Goal: Feedback & Contribution: Leave review/rating

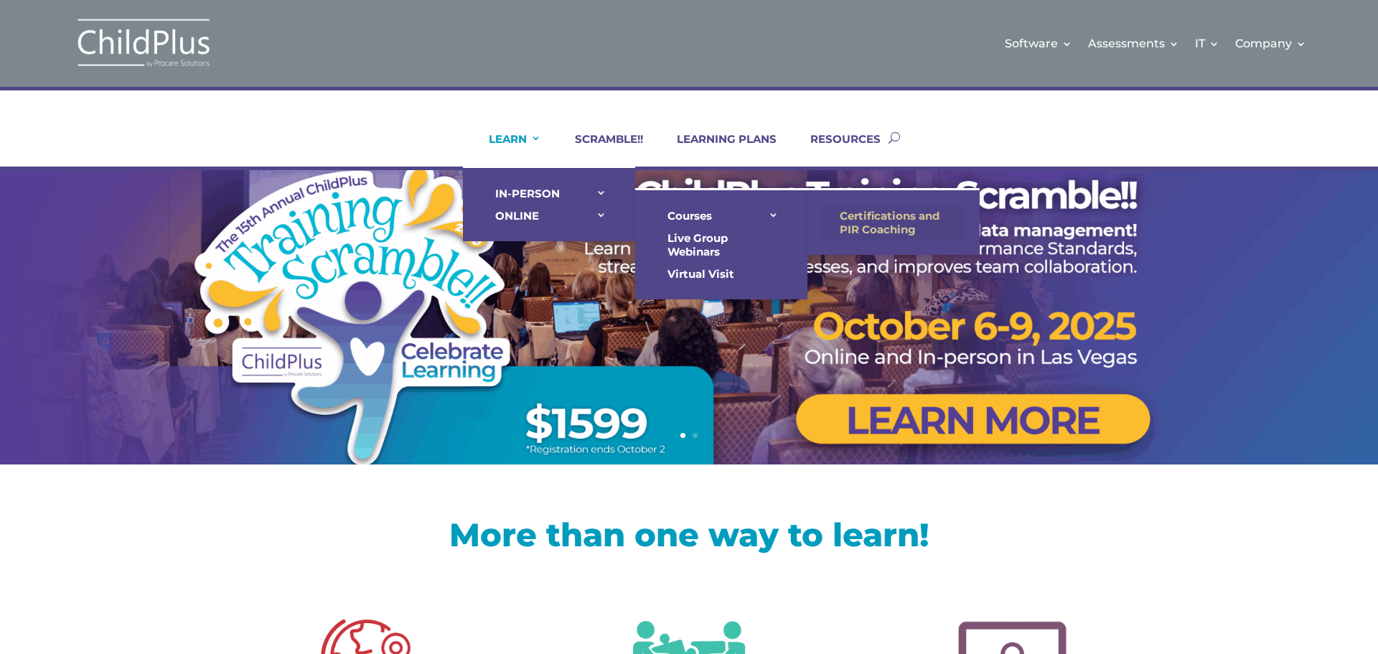
click at [898, 212] on link "Certifications and PIR Coaching" at bounding box center [893, 222] width 143 height 36
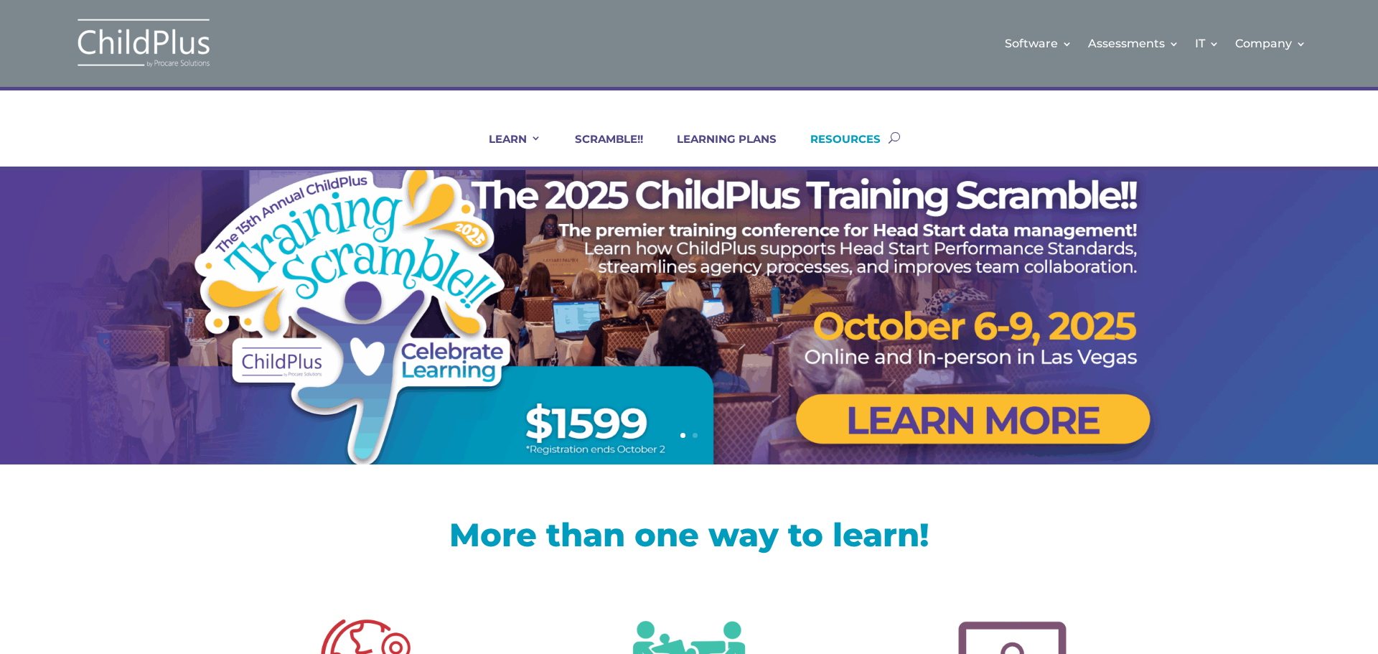
click at [867, 141] on link "RESOURCES" at bounding box center [836, 149] width 88 height 34
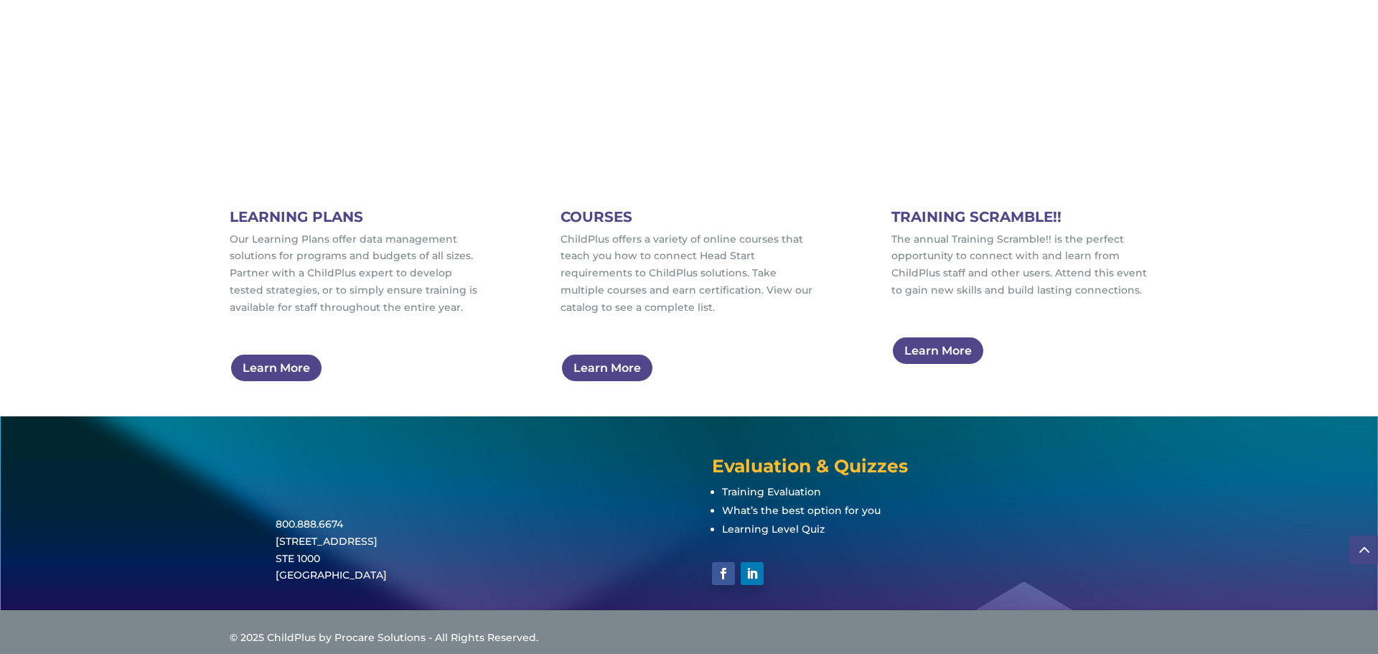
scroll to position [904, 0]
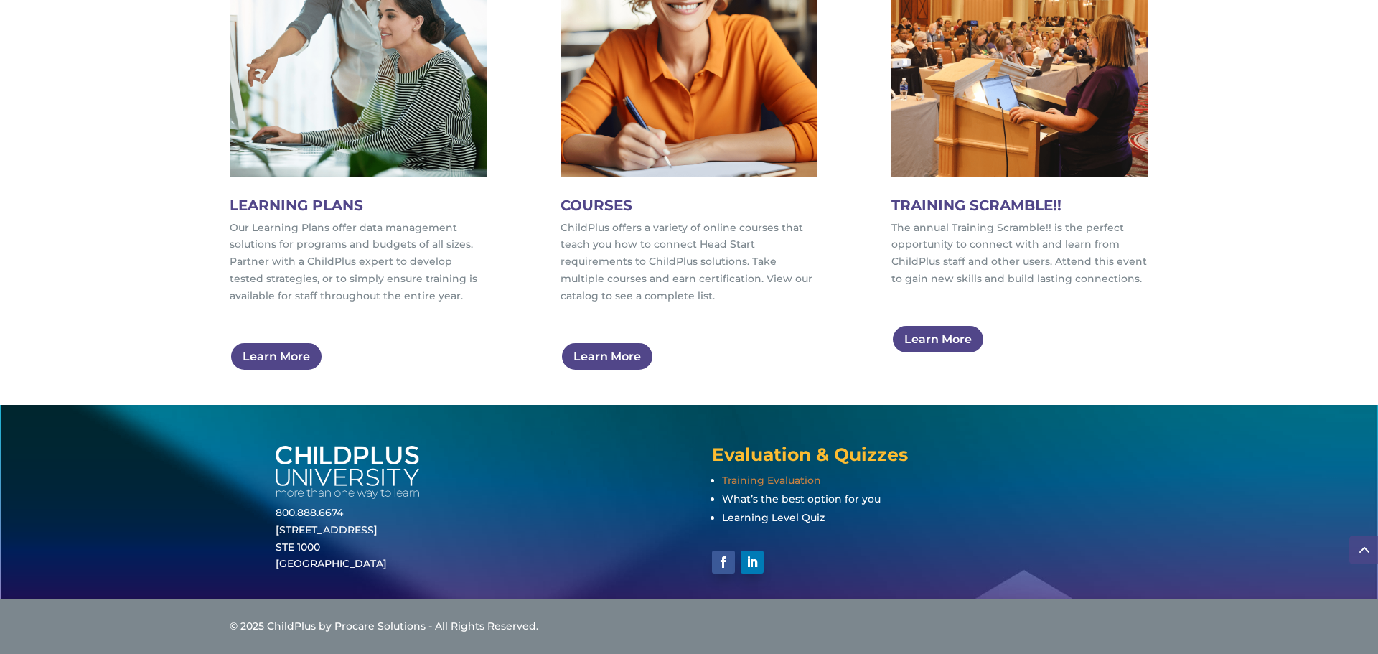
click at [771, 484] on span "Training Evaluation" at bounding box center [771, 480] width 99 height 13
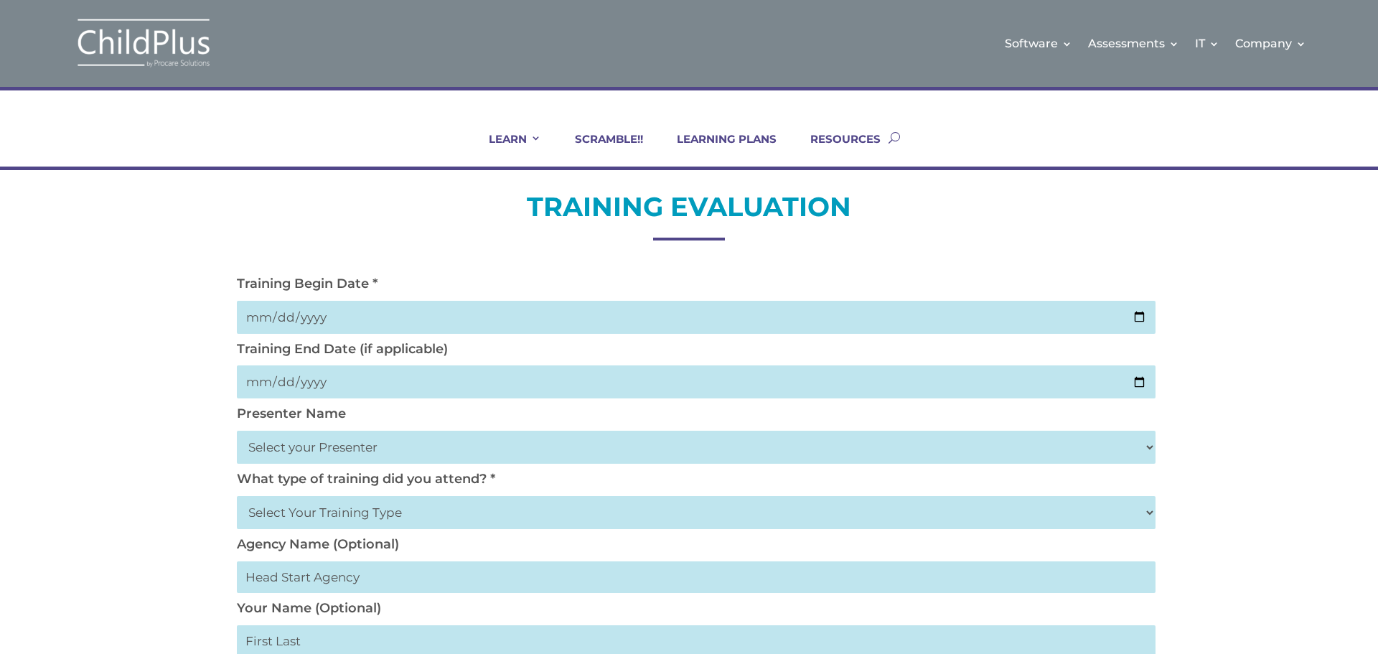
click at [1139, 316] on input "date" at bounding box center [696, 317] width 918 height 33
type input "2025-10-06"
click at [1138, 384] on input "date" at bounding box center [696, 381] width 918 height 33
type input "[DATE]"
click at [428, 446] on select "Select your Presenter [PERSON_NAME] [PERSON_NAME] [PERSON_NAME] [PERSON_NAME] […" at bounding box center [696, 446] width 918 height 33
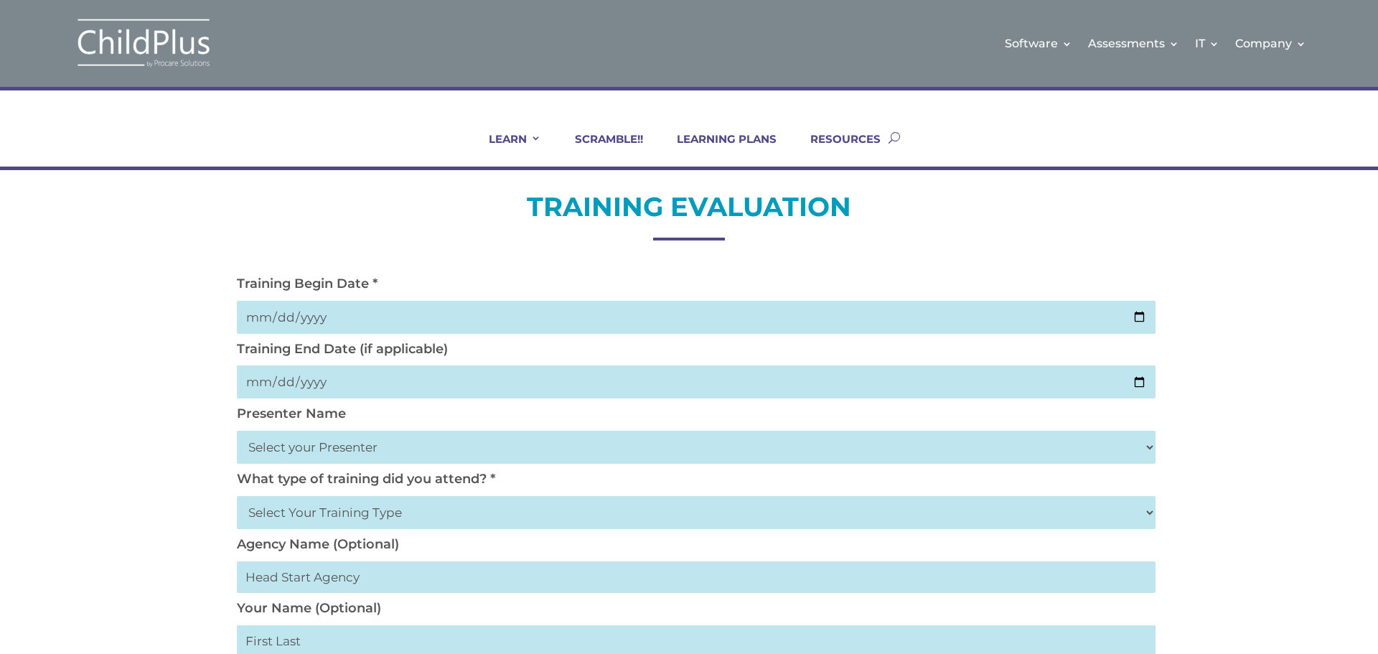
select select "Labbe-Emery, Heidi"
click at [237, 430] on select "Select your Presenter [PERSON_NAME] [PERSON_NAME] [PERSON_NAME] [PERSON_NAME] […" at bounding box center [696, 446] width 918 height 33
click at [349, 513] on select "Select Your Training Type On-site (at your agency) Virtual Visit Live Group Web…" at bounding box center [696, 512] width 918 height 33
select select "Virtual Visit"
click at [237, 496] on select "Select Your Training Type On-site (at your agency) Virtual Visit Live Group Web…" at bounding box center [696, 512] width 918 height 33
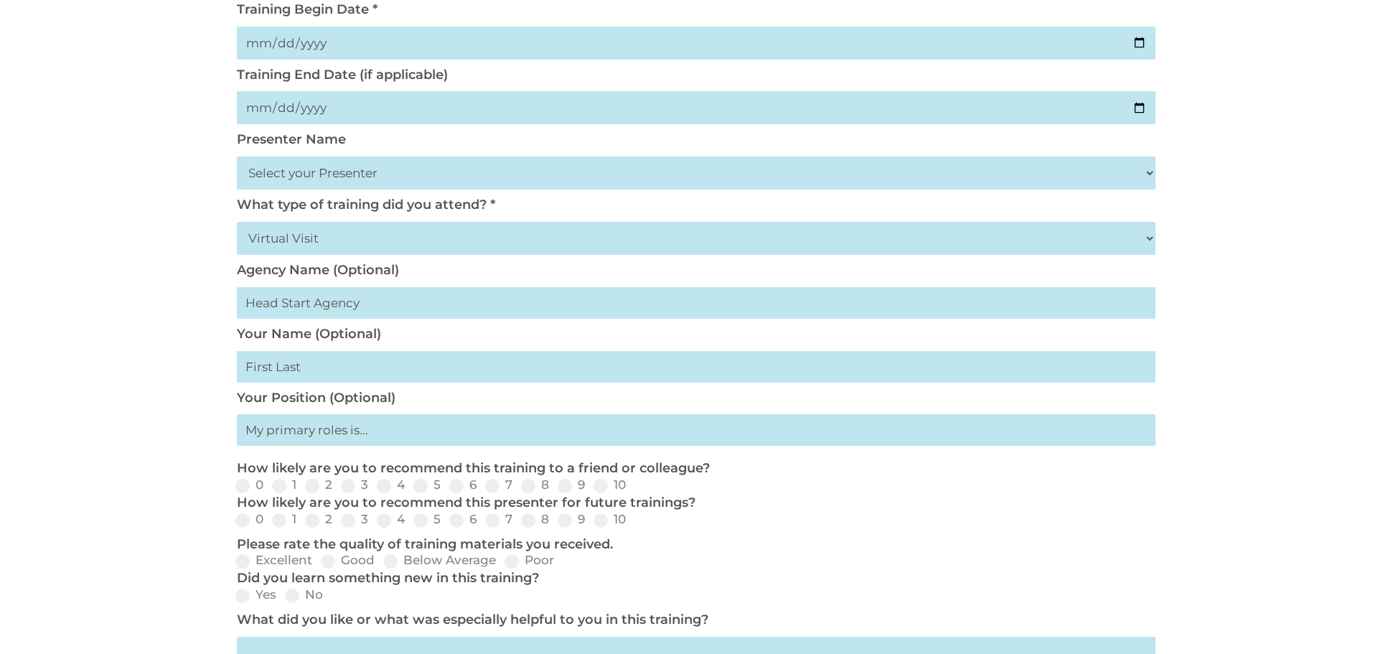
scroll to position [287, 0]
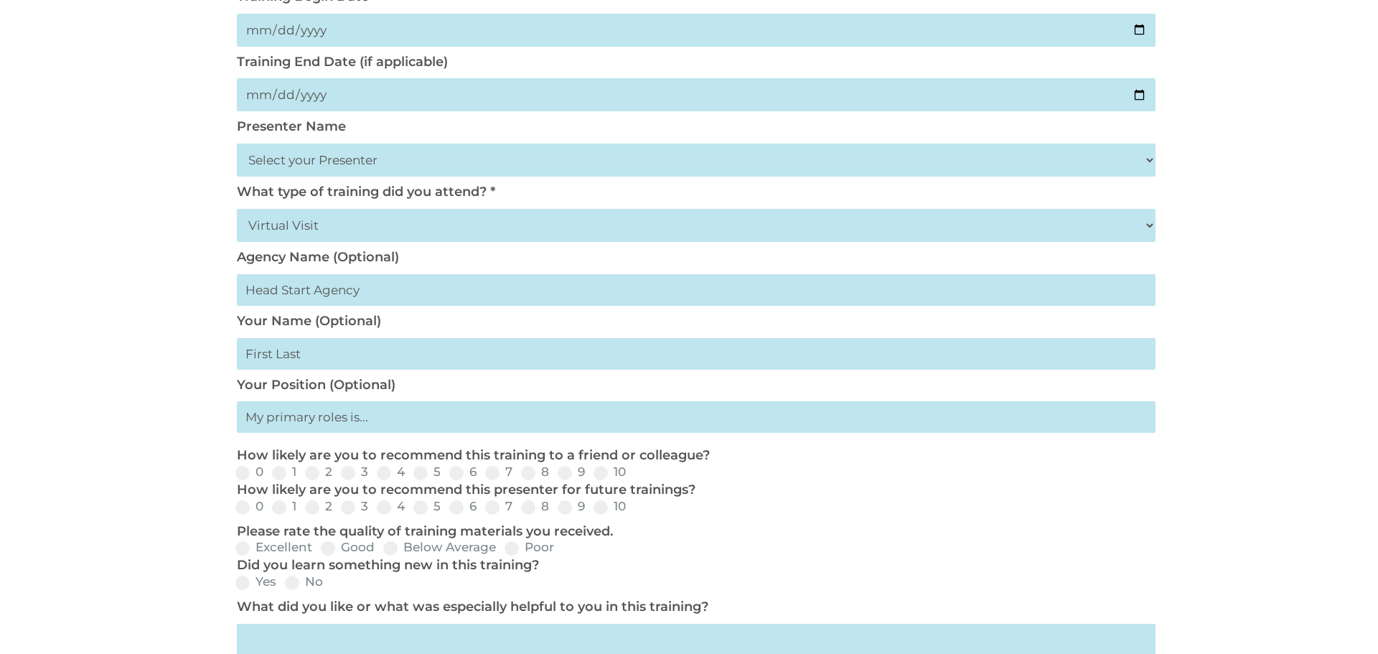
click at [375, 412] on input "text" at bounding box center [696, 417] width 918 height 32
type input "Family Service Worker"
click at [344, 295] on input "text" at bounding box center [696, 290] width 918 height 32
type input "Arkansas Early Learning"
click at [314, 360] on input "text" at bounding box center [696, 354] width 918 height 32
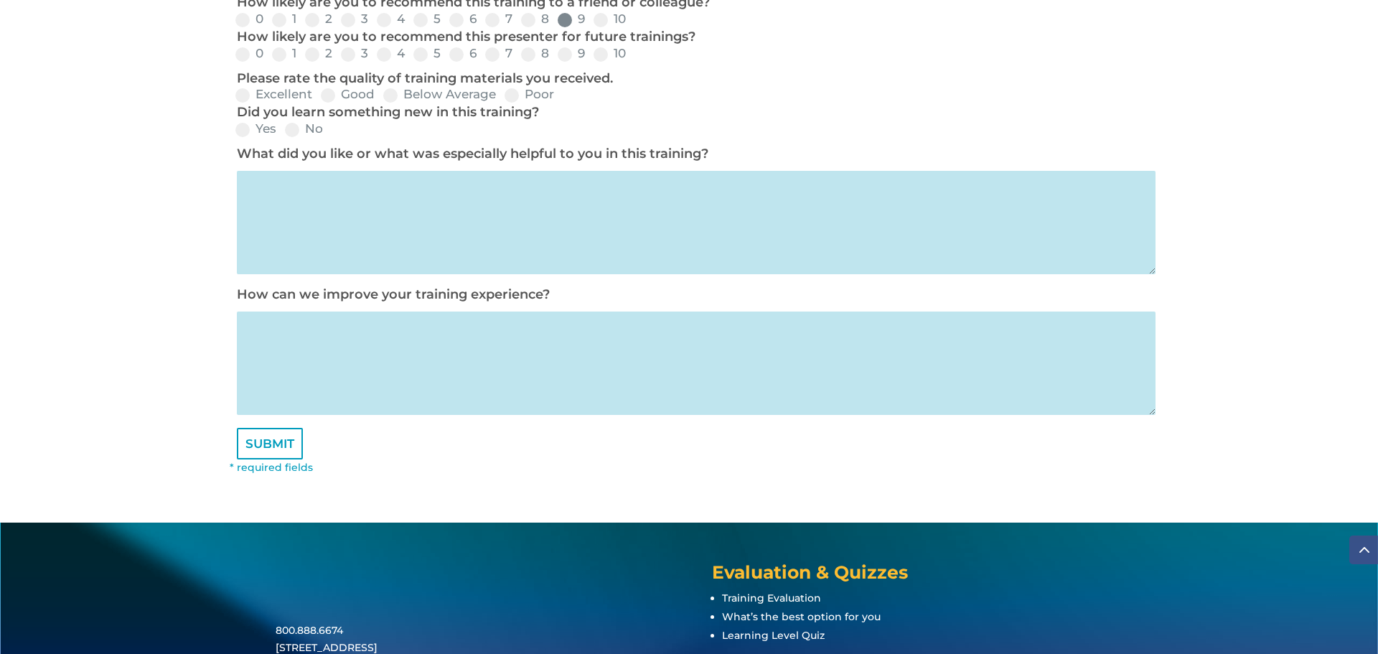
scroll to position [746, 0]
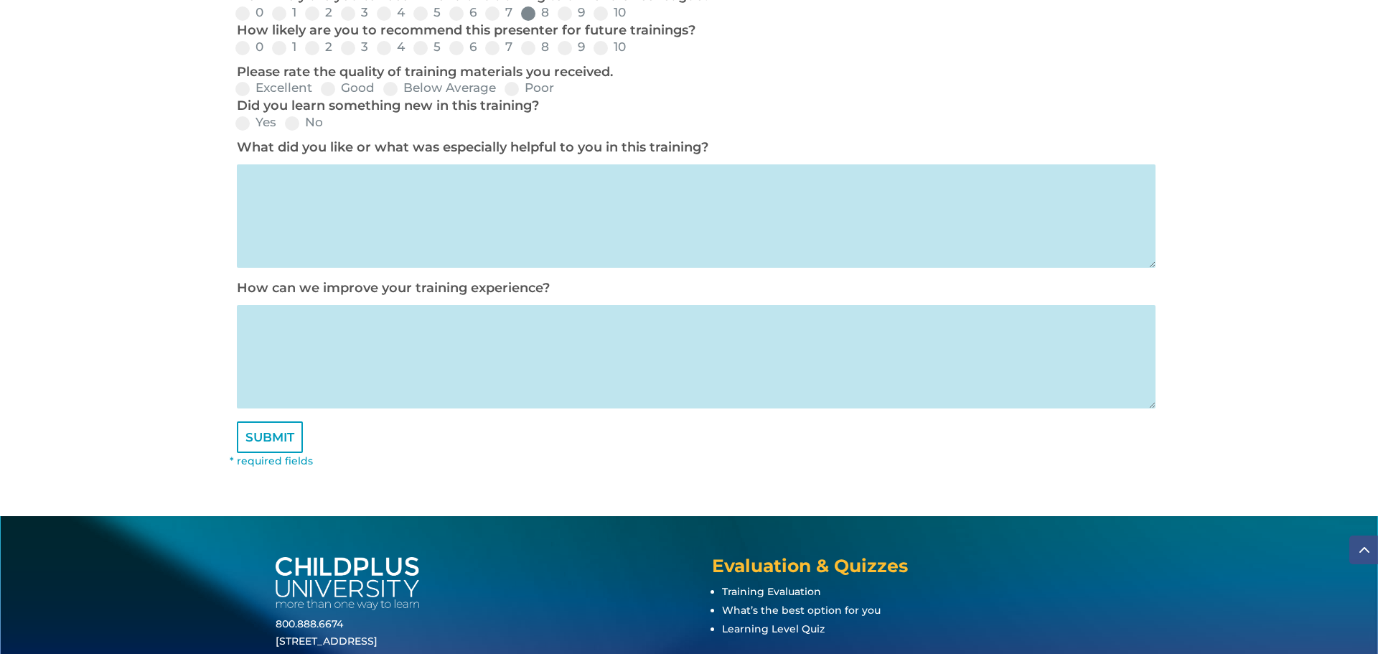
type input "LaKisha"
click at [532, 10] on span at bounding box center [528, 13] width 14 height 14
click at [556, 14] on input "8" at bounding box center [560, 18] width 9 height 9
radio input "true"
click at [527, 47] on span at bounding box center [528, 48] width 14 height 14
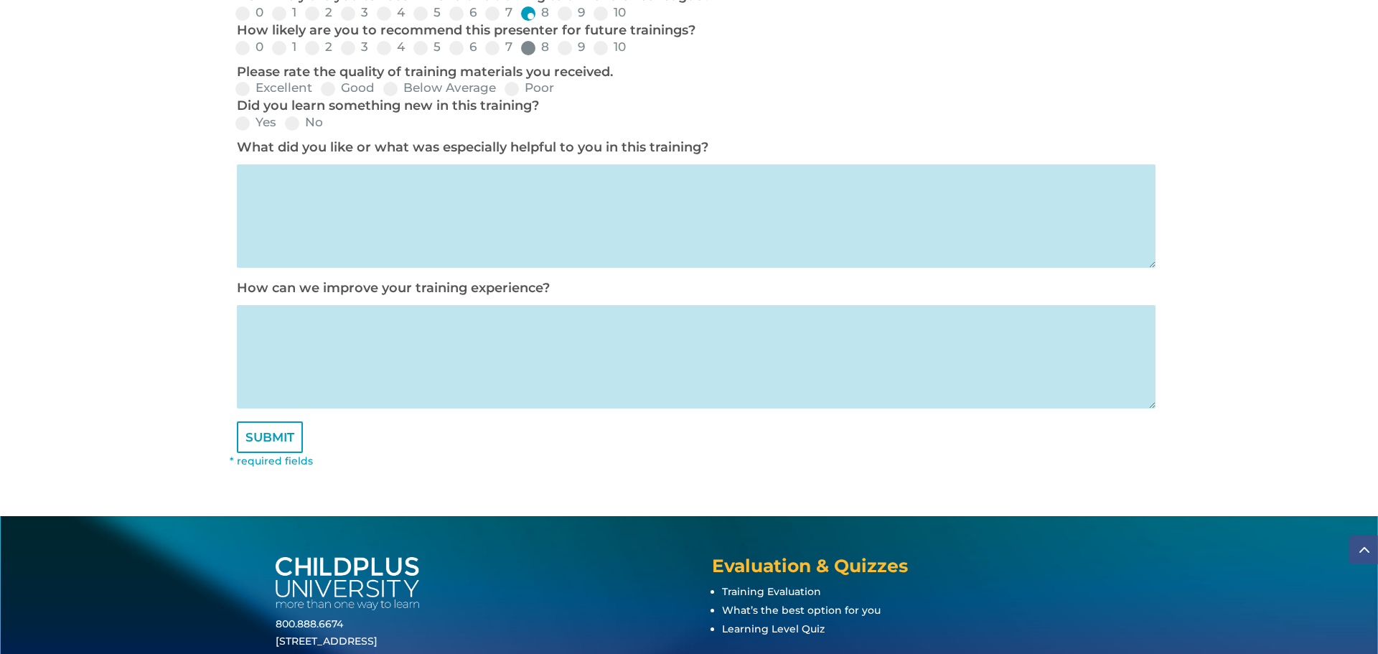
click at [556, 48] on input "8" at bounding box center [560, 52] width 9 height 9
radio input "true"
click at [334, 88] on span at bounding box center [328, 89] width 14 height 14
click at [382, 89] on input "Good" at bounding box center [386, 93] width 9 height 9
radio input "true"
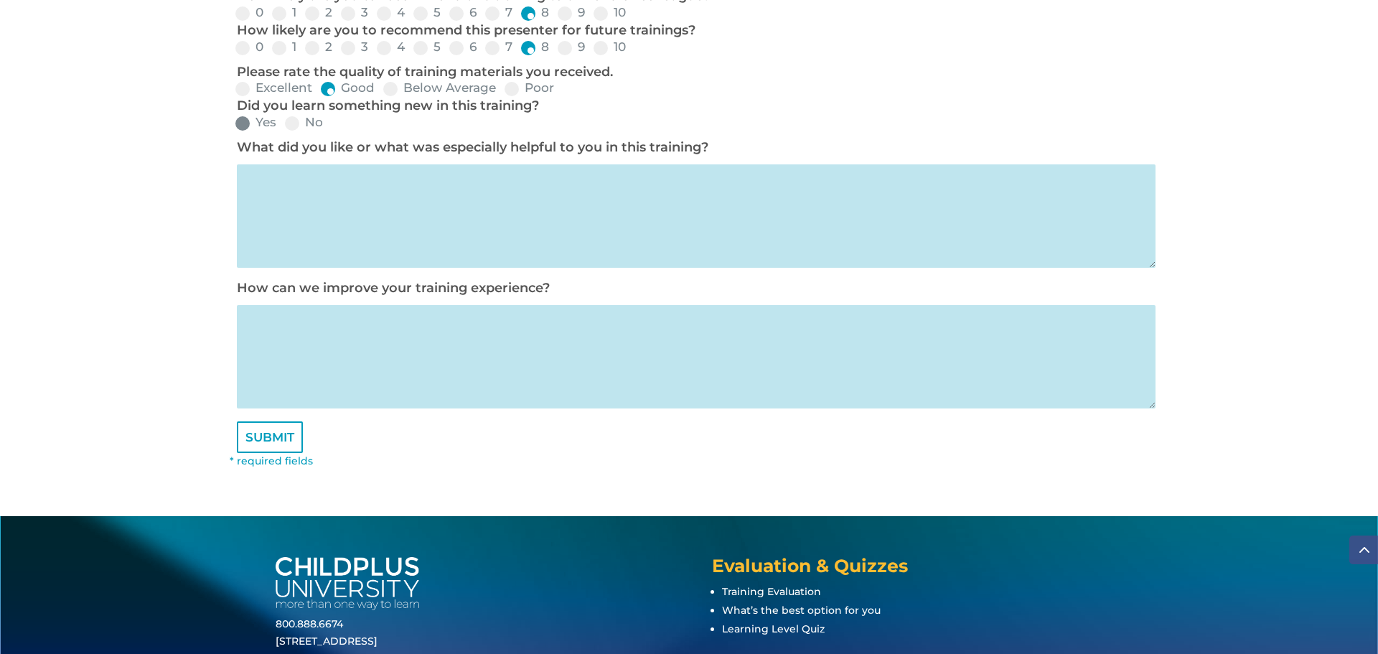
click at [244, 124] on span at bounding box center [242, 123] width 14 height 14
click at [283, 124] on input "Yes" at bounding box center [287, 127] width 9 height 9
radio input "true"
click at [271, 188] on textarea at bounding box center [696, 215] width 918 height 103
click at [272, 175] on textarea at bounding box center [696, 215] width 918 height 103
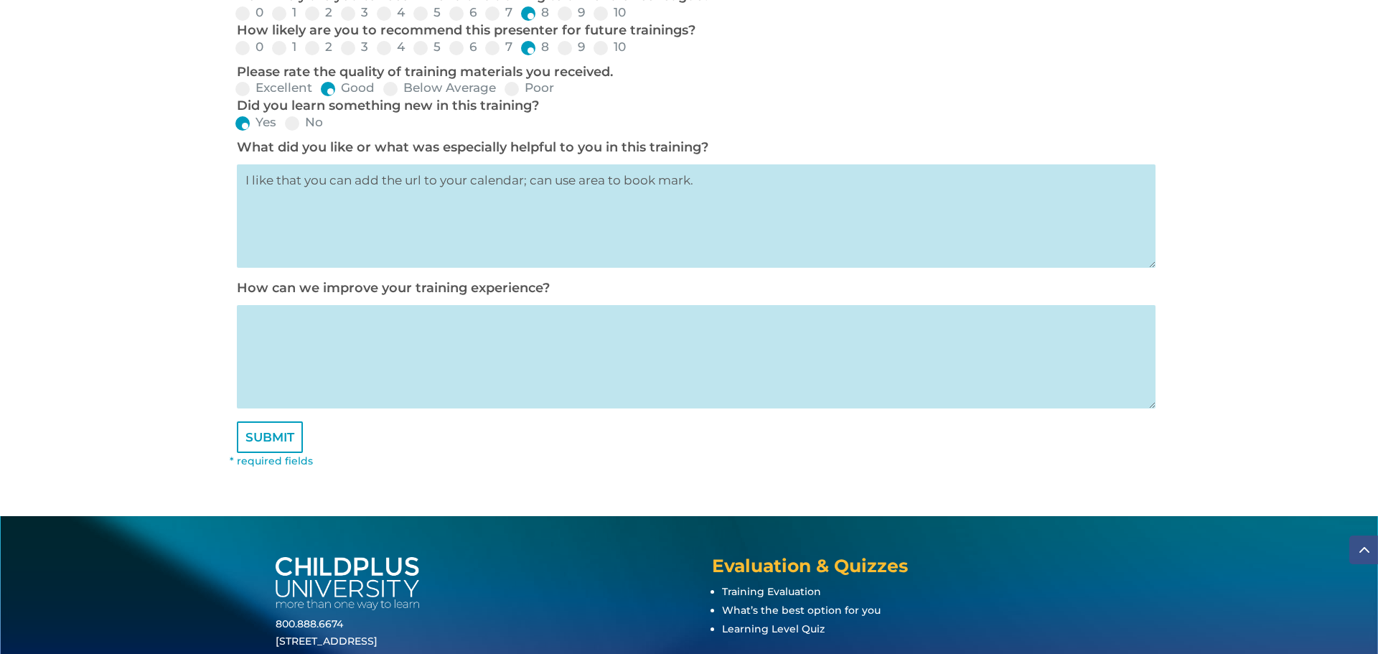
type textarea "I like that you can add the url to your calendar; can use area to book mark."
click at [266, 320] on textarea at bounding box center [696, 356] width 918 height 103
type textarea "I would like to have more training on the To-Do List."
click at [735, 178] on textarea "I like that you can add the url to your calendar; can use area to book mark." at bounding box center [696, 215] width 918 height 103
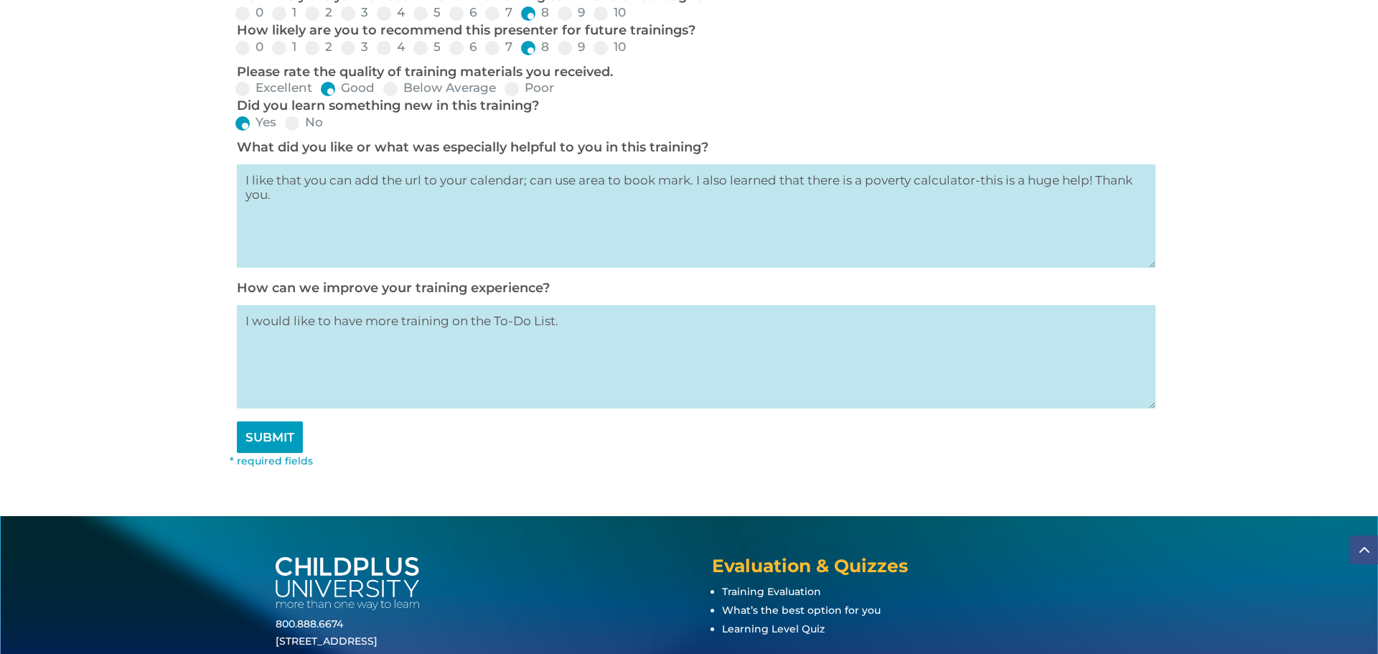
type textarea "I like that you can add the url to your calendar; can use area to book mark. I …"
click at [274, 441] on input "SUBMIT" at bounding box center [270, 437] width 66 height 32
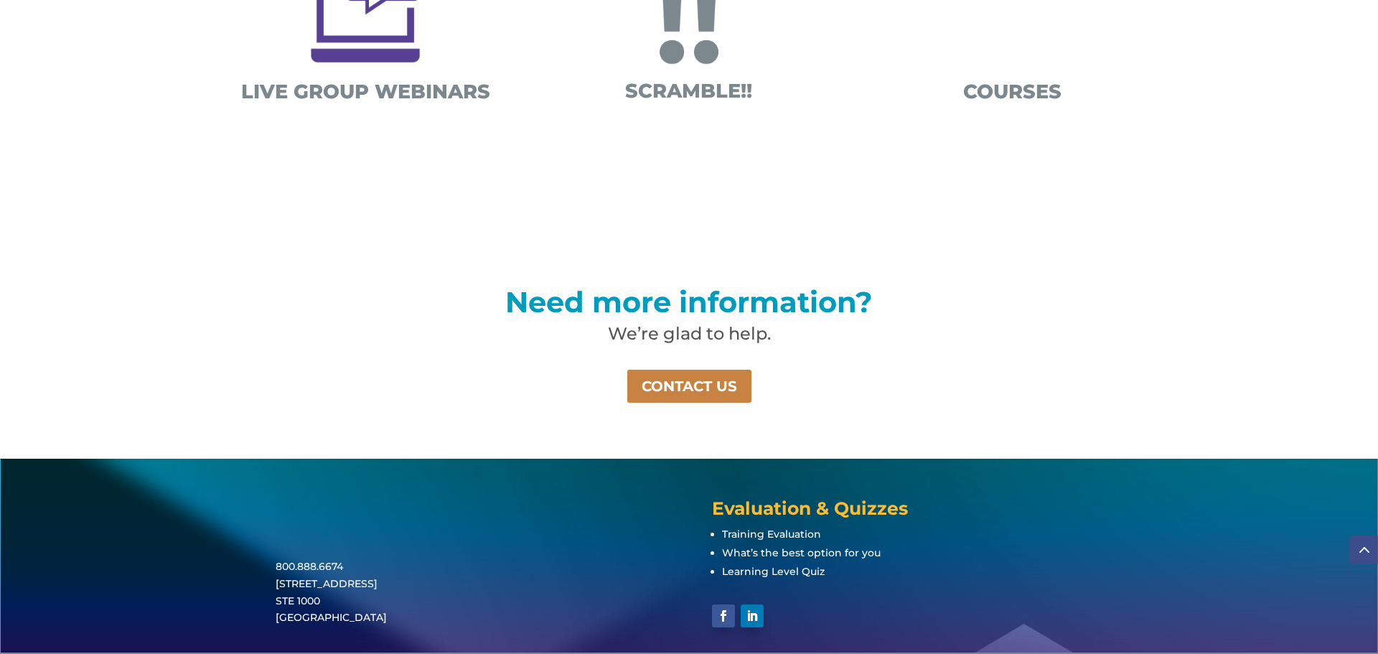
scroll to position [921, 0]
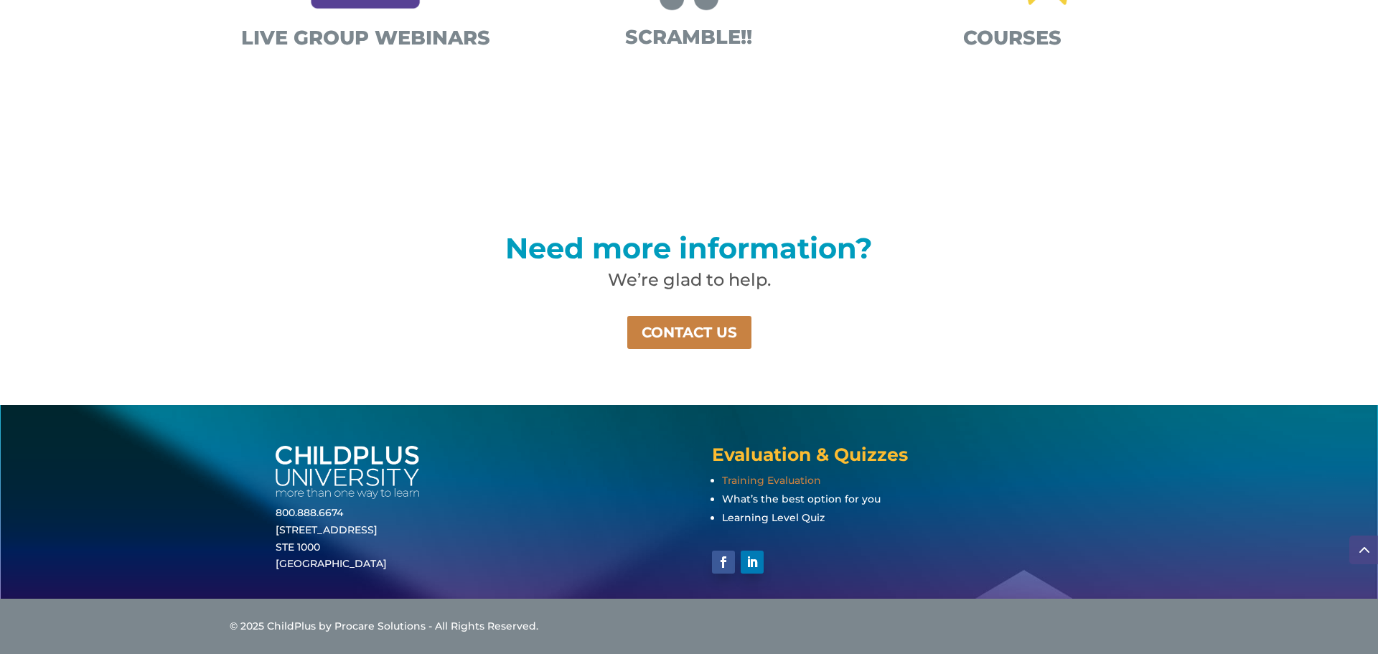
click at [798, 480] on span "Training Evaluation" at bounding box center [771, 480] width 99 height 13
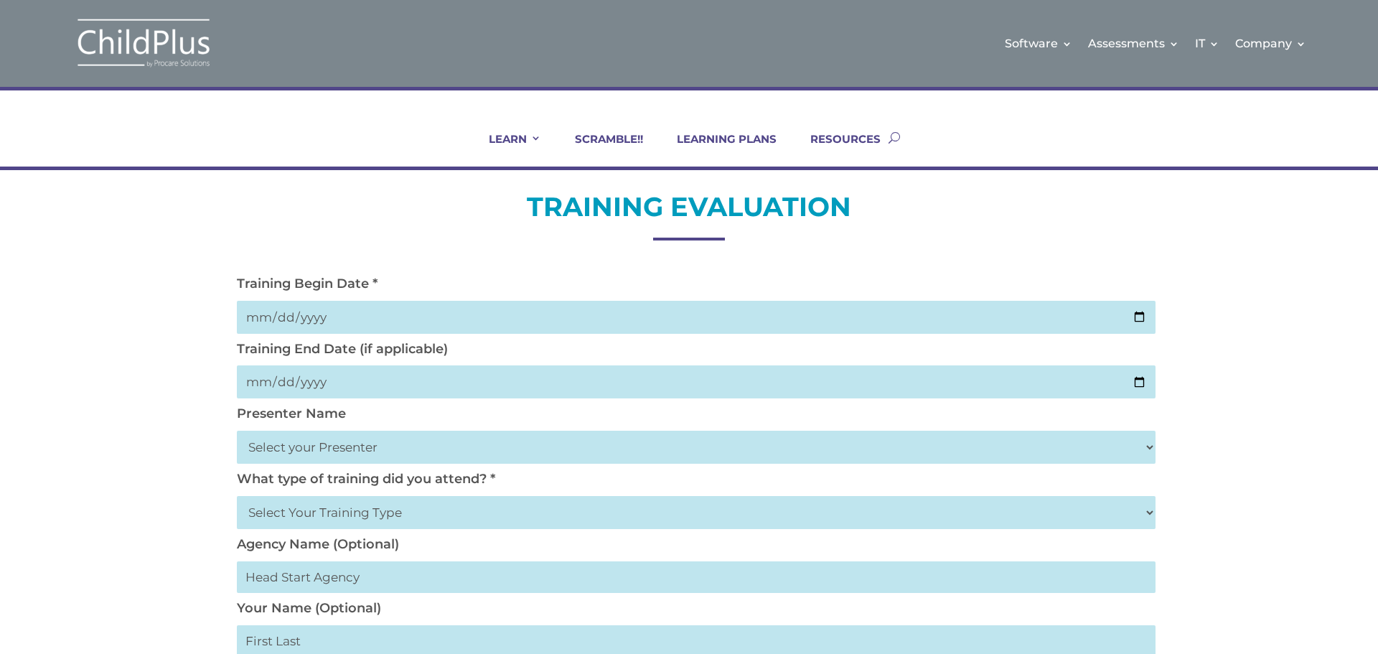
click at [314, 309] on input "date" at bounding box center [696, 317] width 918 height 33
click at [733, 308] on input "date" at bounding box center [696, 317] width 918 height 33
click at [1141, 318] on input "date" at bounding box center [696, 317] width 918 height 33
type input "[DATE]"
click at [1141, 385] on input "date" at bounding box center [696, 381] width 918 height 33
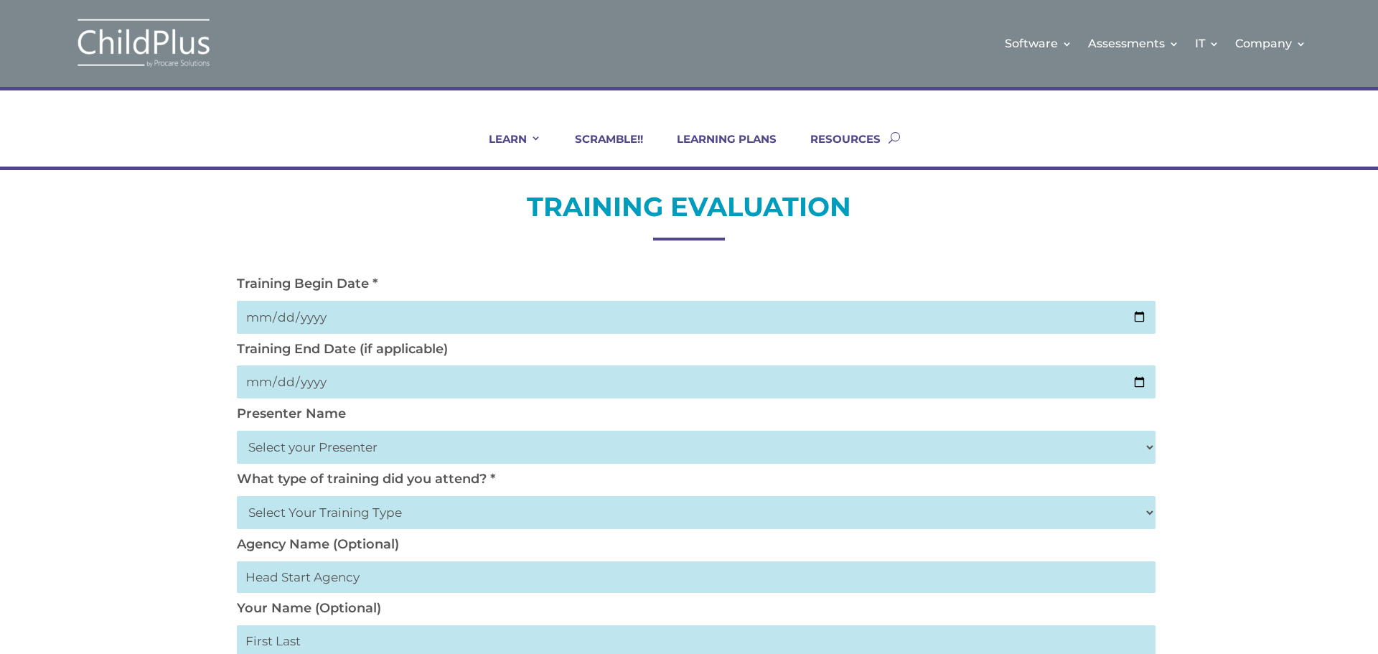
type input "[DATE]"
click at [354, 443] on select "Select your Presenter [PERSON_NAME] [PERSON_NAME] [PERSON_NAME] [PERSON_NAME] […" at bounding box center [696, 446] width 918 height 33
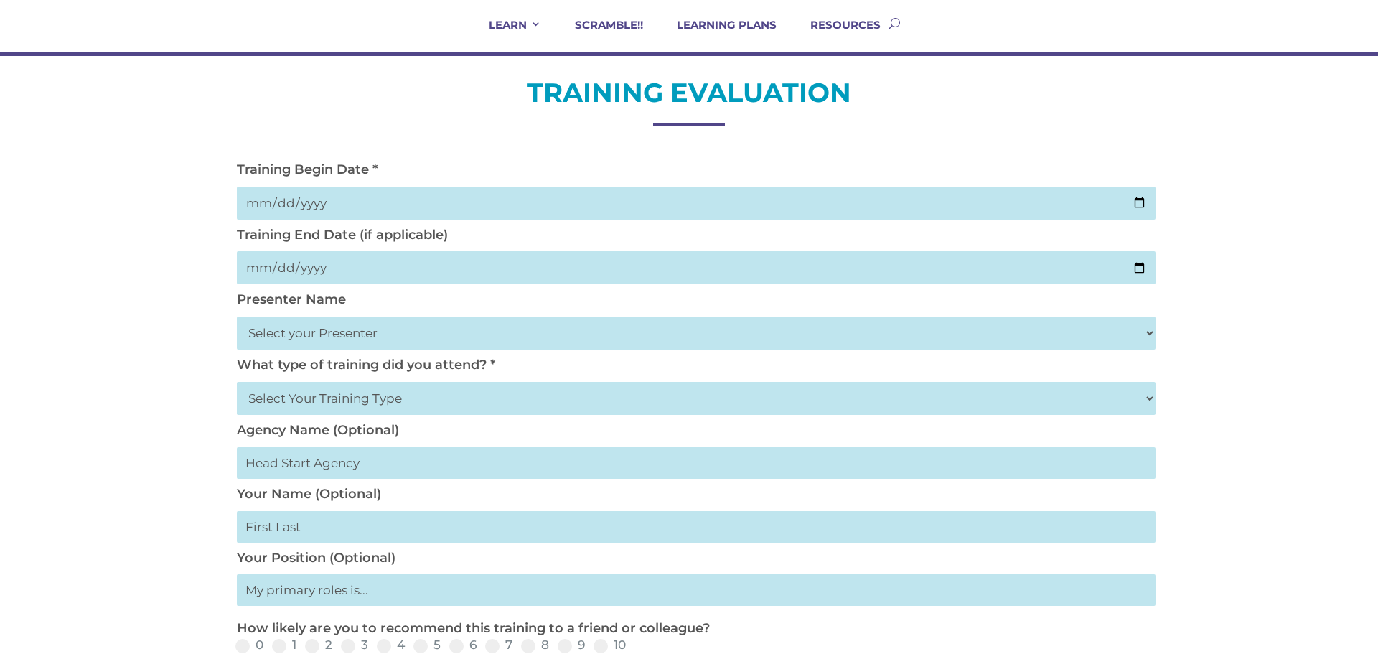
scroll to position [115, 0]
click at [339, 333] on select "Select your Presenter [PERSON_NAME] [PERSON_NAME] [PERSON_NAME] [PERSON_NAME] […" at bounding box center [696, 332] width 918 height 33
click at [1152, 334] on select "Select your Presenter [PERSON_NAME] [PERSON_NAME] [PERSON_NAME] [PERSON_NAME] […" at bounding box center [696, 332] width 918 height 33
click at [1151, 334] on select "Select your Presenter [PERSON_NAME] [PERSON_NAME] [PERSON_NAME] [PERSON_NAME] […" at bounding box center [696, 332] width 918 height 33
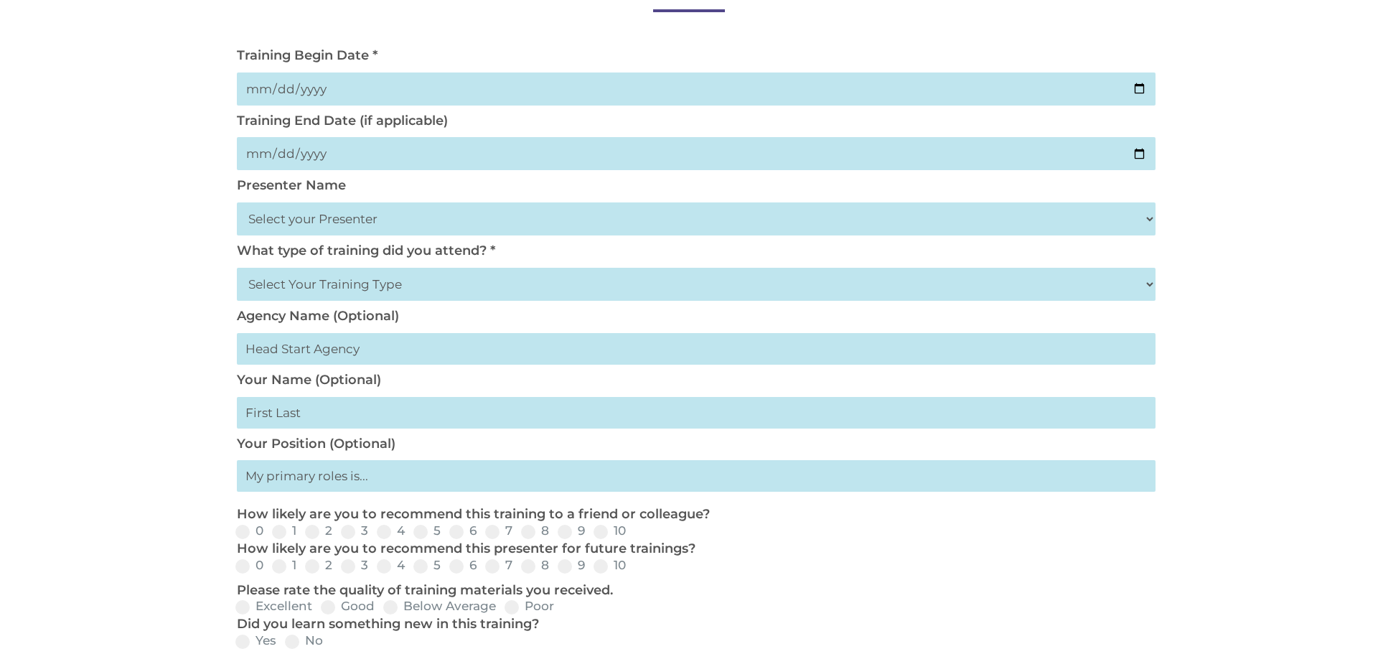
scroll to position [230, 0]
click at [400, 287] on select "Select Your Training Type On-site (at your agency) Virtual Visit Live Group Web…" at bounding box center [696, 282] width 918 height 33
select select "Virtual Visit"
click at [237, 266] on select "Select Your Training Type On-site (at your agency) Virtual Visit Live Group Web…" at bounding box center [696, 282] width 918 height 33
click at [301, 349] on input "text" at bounding box center [696, 347] width 918 height 32
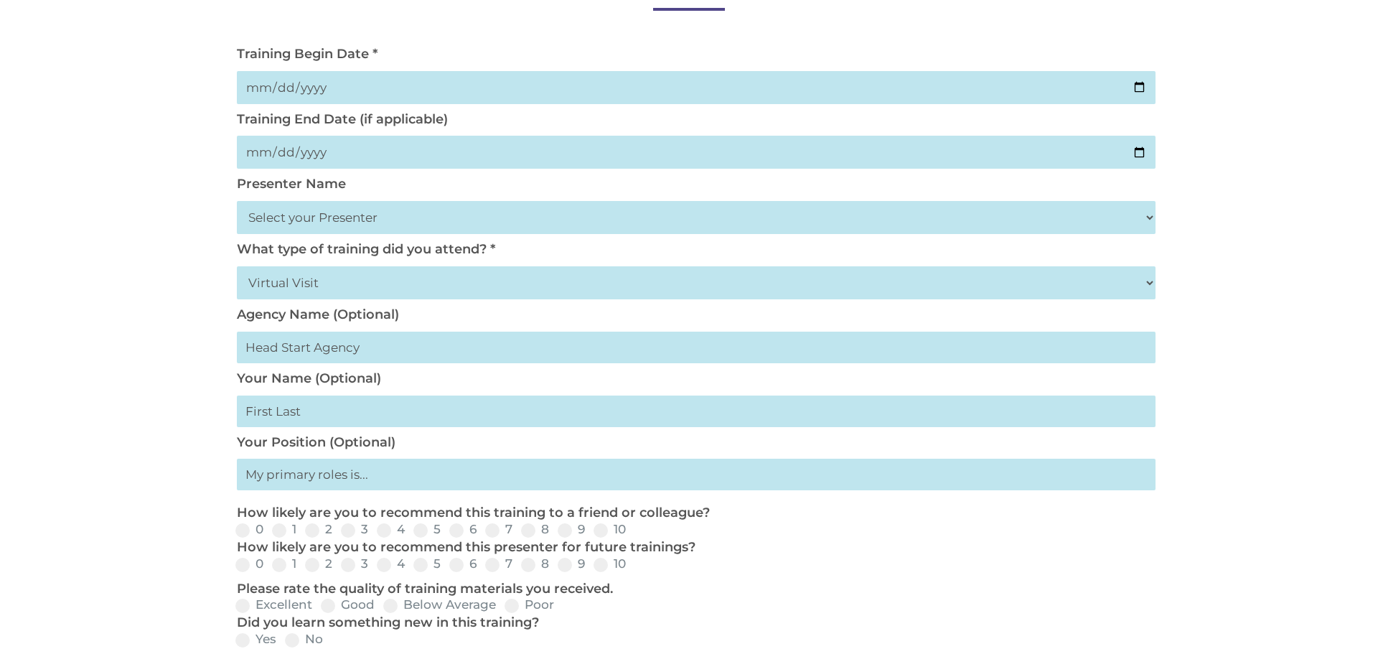
type input "Arkansas Early Learning"
click at [326, 408] on input "text" at bounding box center [696, 411] width 918 height 32
type input "LaKisha"
click at [361, 484] on input "text" at bounding box center [696, 474] width 918 height 32
type input "Family Service Worker"
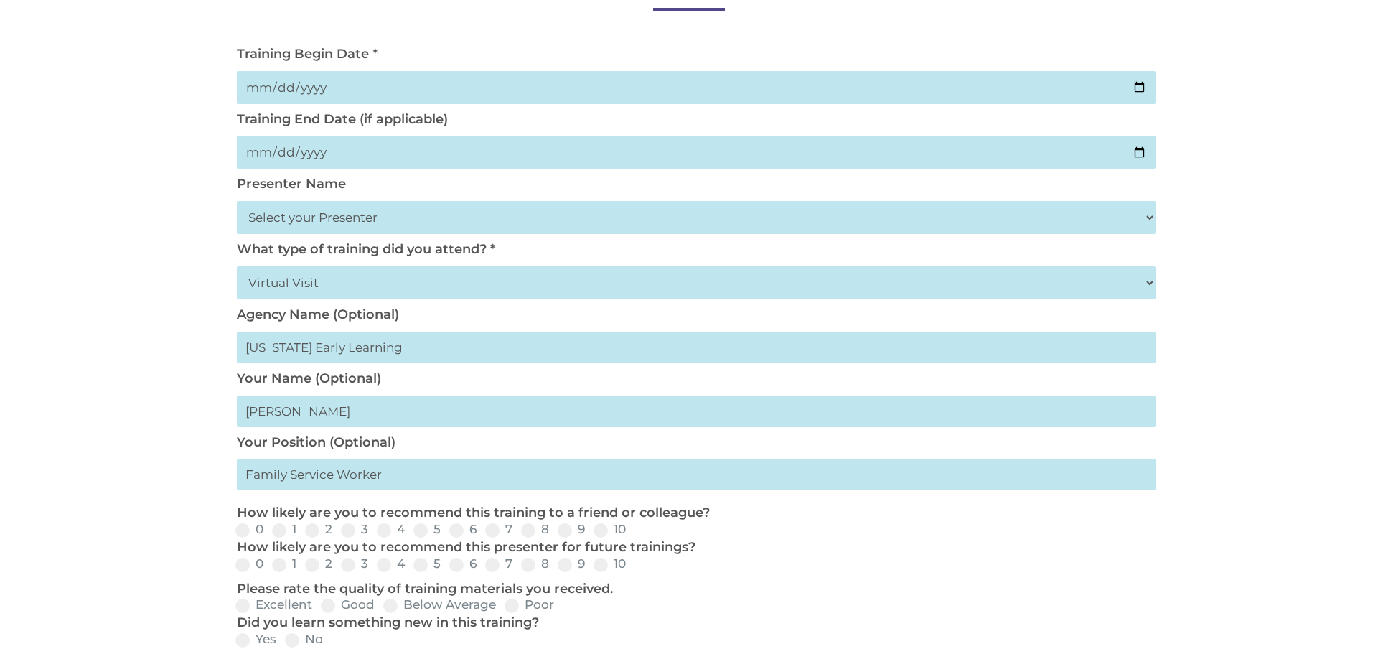
click at [418, 218] on select "Select your Presenter Aaron Dickerson Amy Corkery Cindy Coats Danielle Hensley …" at bounding box center [696, 217] width 918 height 33
click at [321, 219] on select "Select your Presenter Aaron Dickerson Amy Corkery Cindy Coats Danielle Hensley …" at bounding box center [696, 217] width 918 height 33
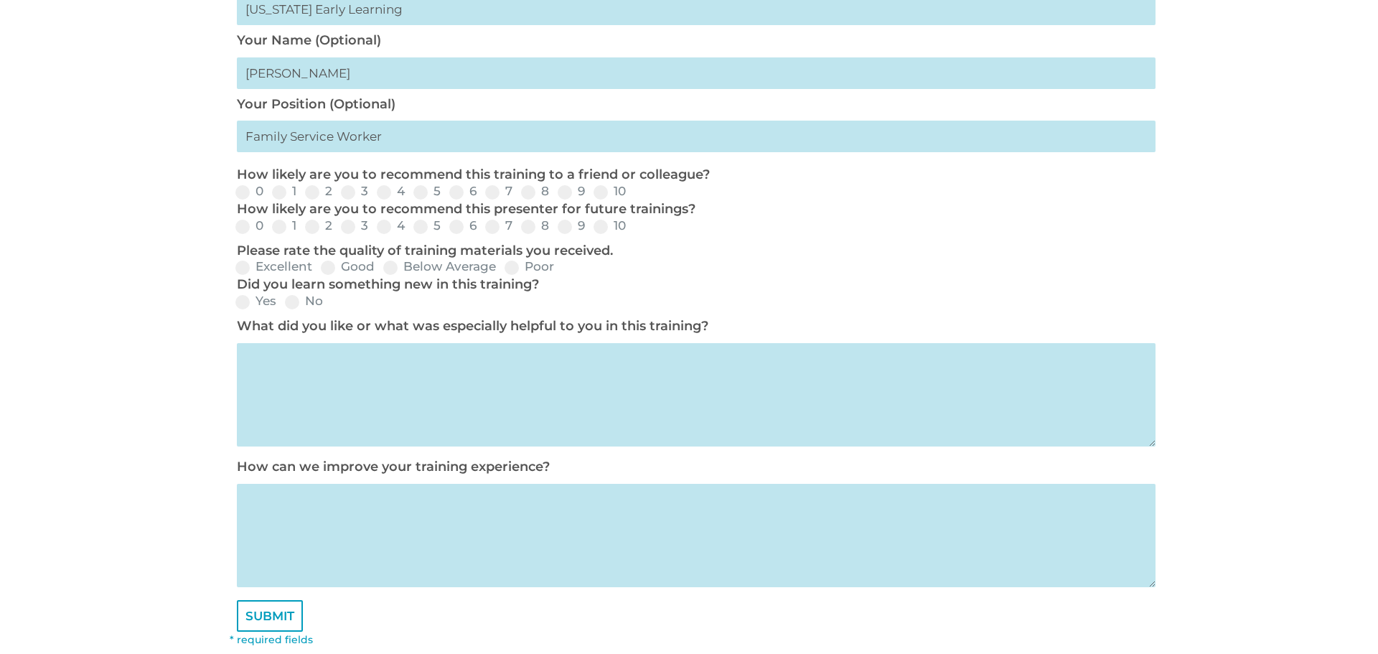
scroll to position [577, 0]
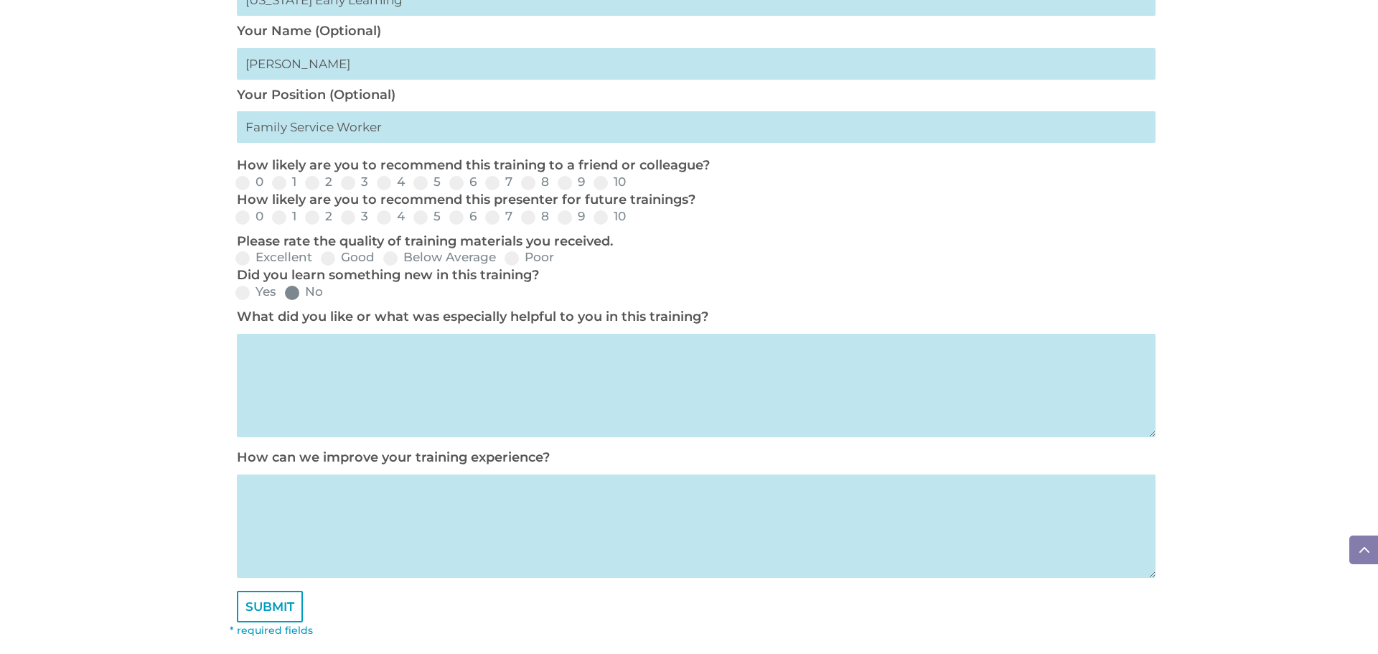
click at [291, 296] on span at bounding box center [292, 293] width 14 height 14
click at [330, 296] on input "No" at bounding box center [334, 297] width 9 height 9
radio input "true"
click at [324, 255] on span at bounding box center [328, 258] width 14 height 14
click at [382, 258] on input "Good" at bounding box center [386, 262] width 9 height 9
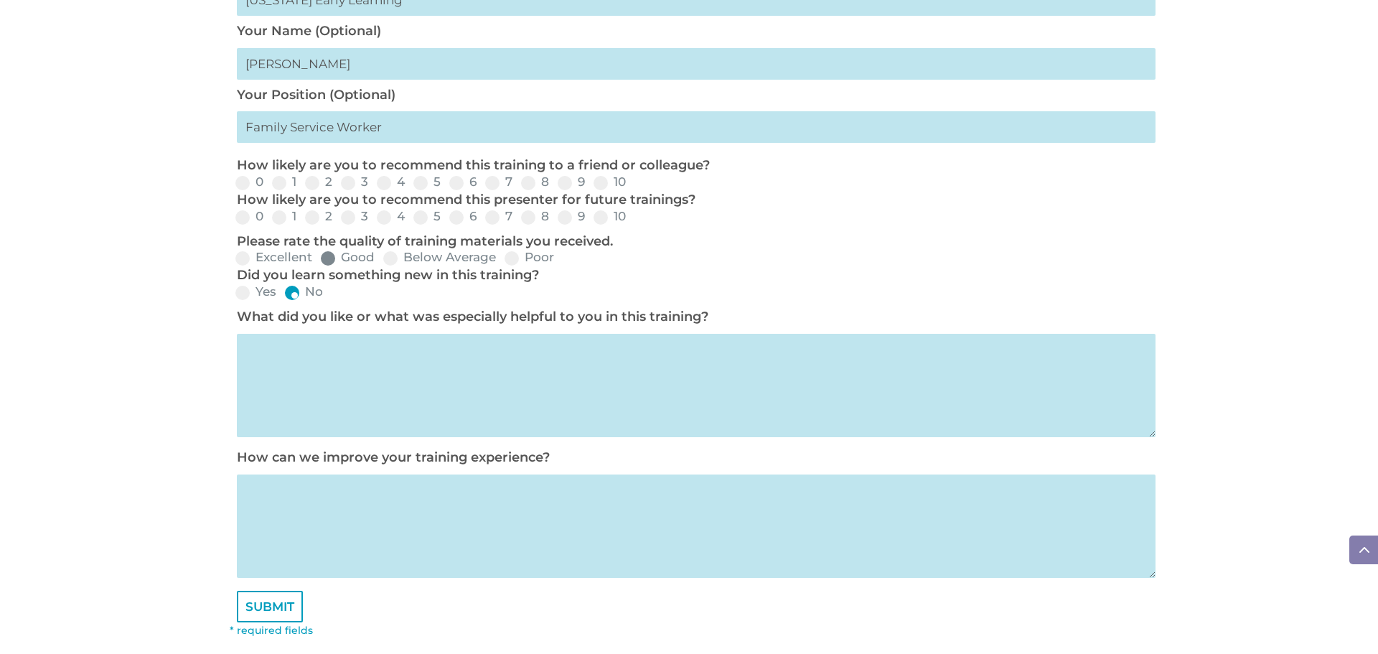
radio input "true"
click at [528, 218] on span at bounding box center [528, 217] width 14 height 14
click at [556, 218] on input "8" at bounding box center [560, 221] width 9 height 9
radio input "true"
click at [529, 184] on span at bounding box center [528, 183] width 14 height 14
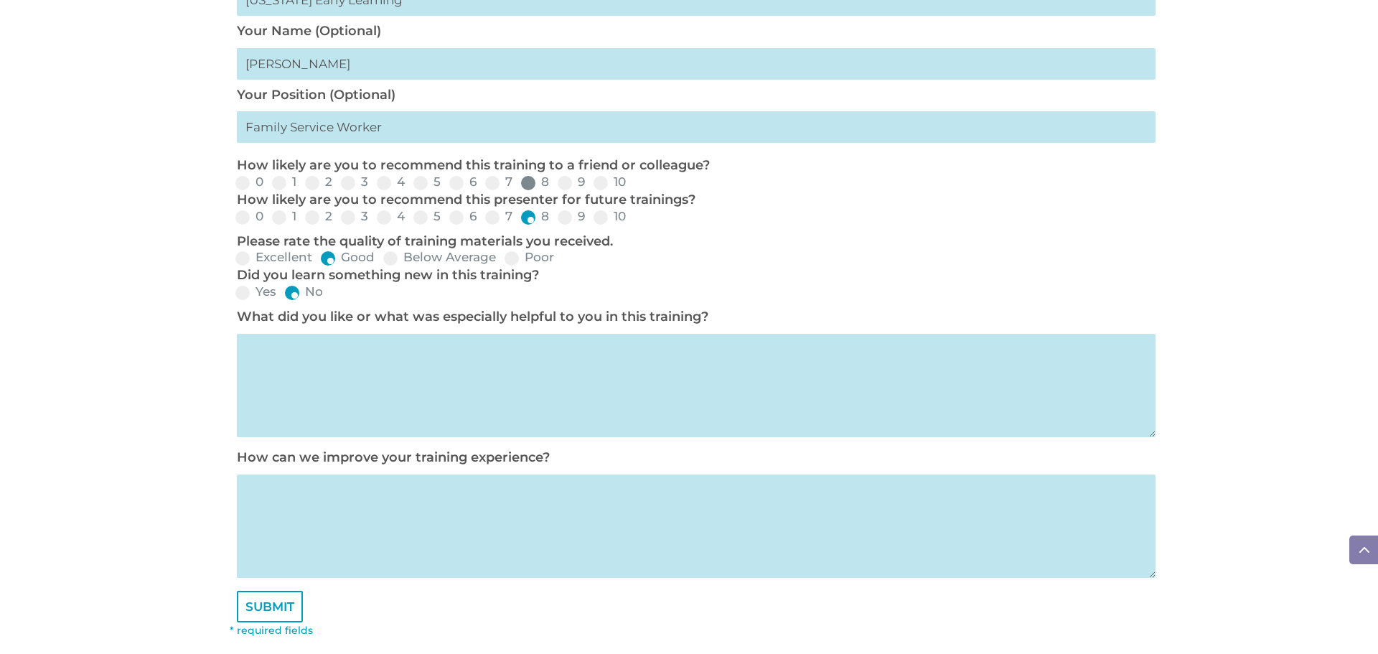
click at [556, 184] on input "8" at bounding box center [560, 187] width 9 height 9
radio input "true"
click at [288, 358] on textarea at bounding box center [696, 385] width 918 height 103
click at [786, 348] on textarea "This particular training did not pertain to me. This session was chosen for me.…" at bounding box center [696, 385] width 918 height 103
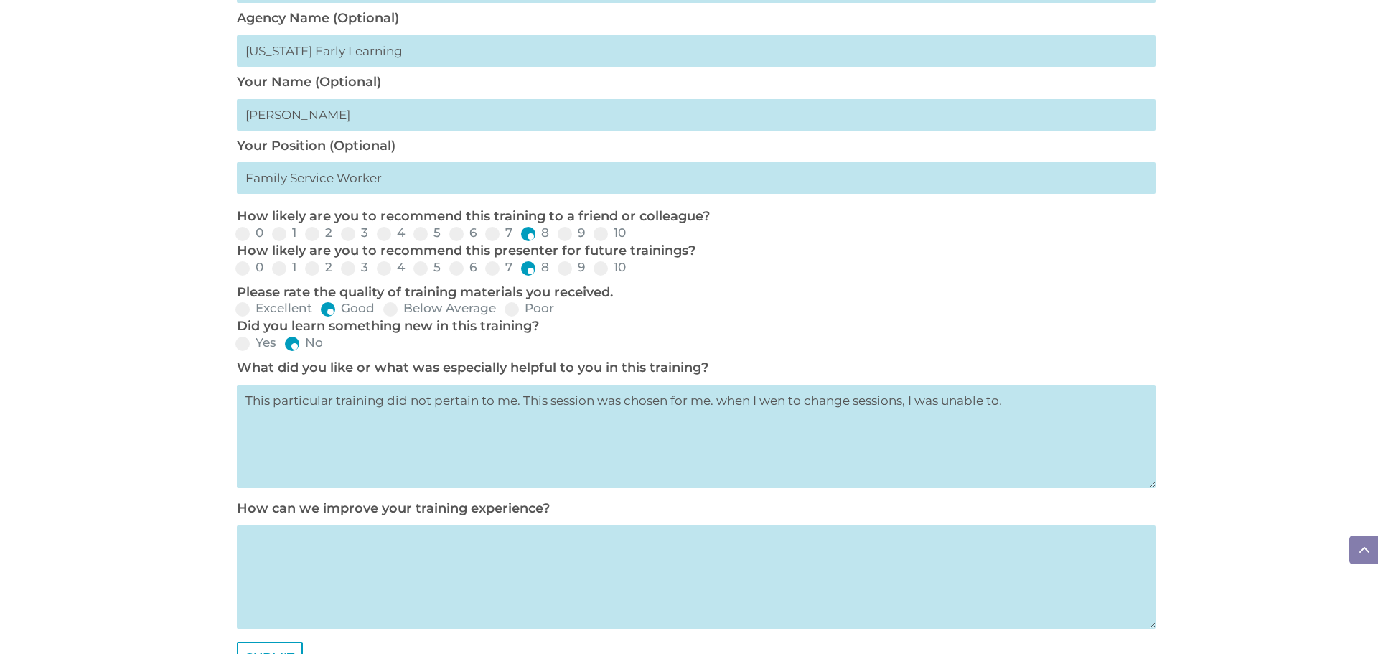
scroll to position [519, 0]
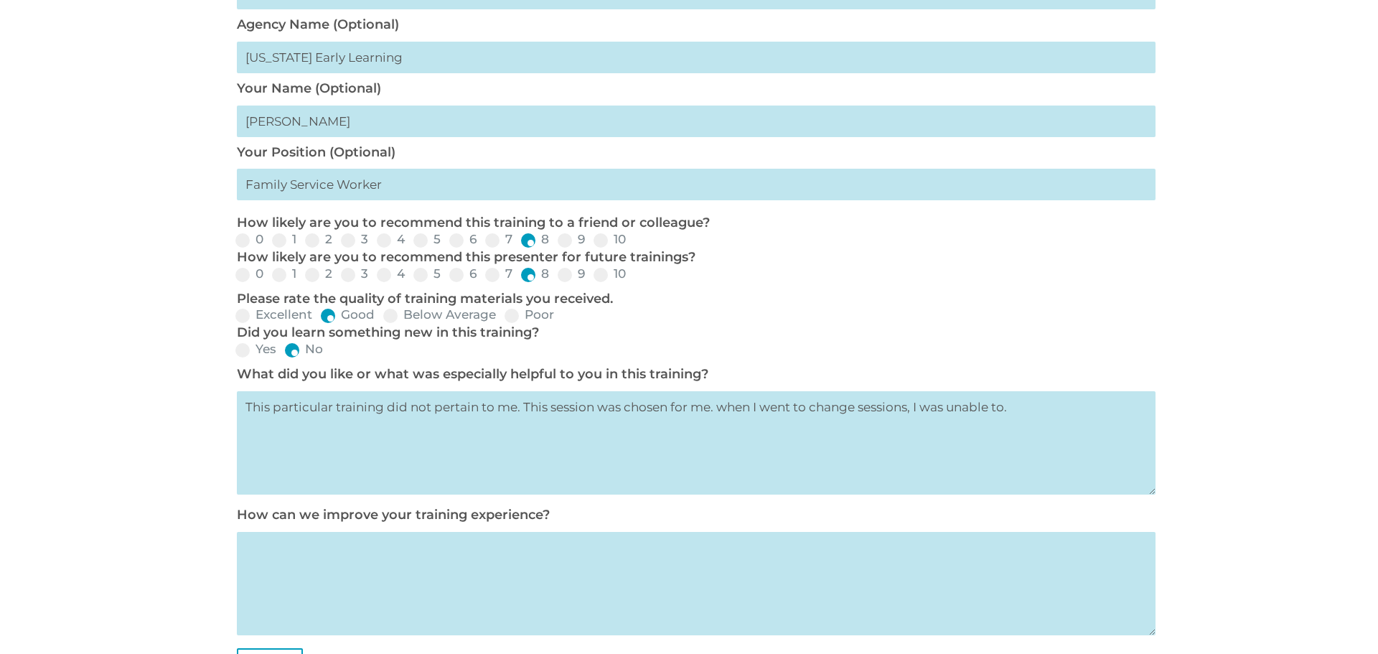
type textarea "This particular training did not pertain to me. This session was chosen for me.…"
click at [310, 562] on textarea at bounding box center [696, 583] width 918 height 103
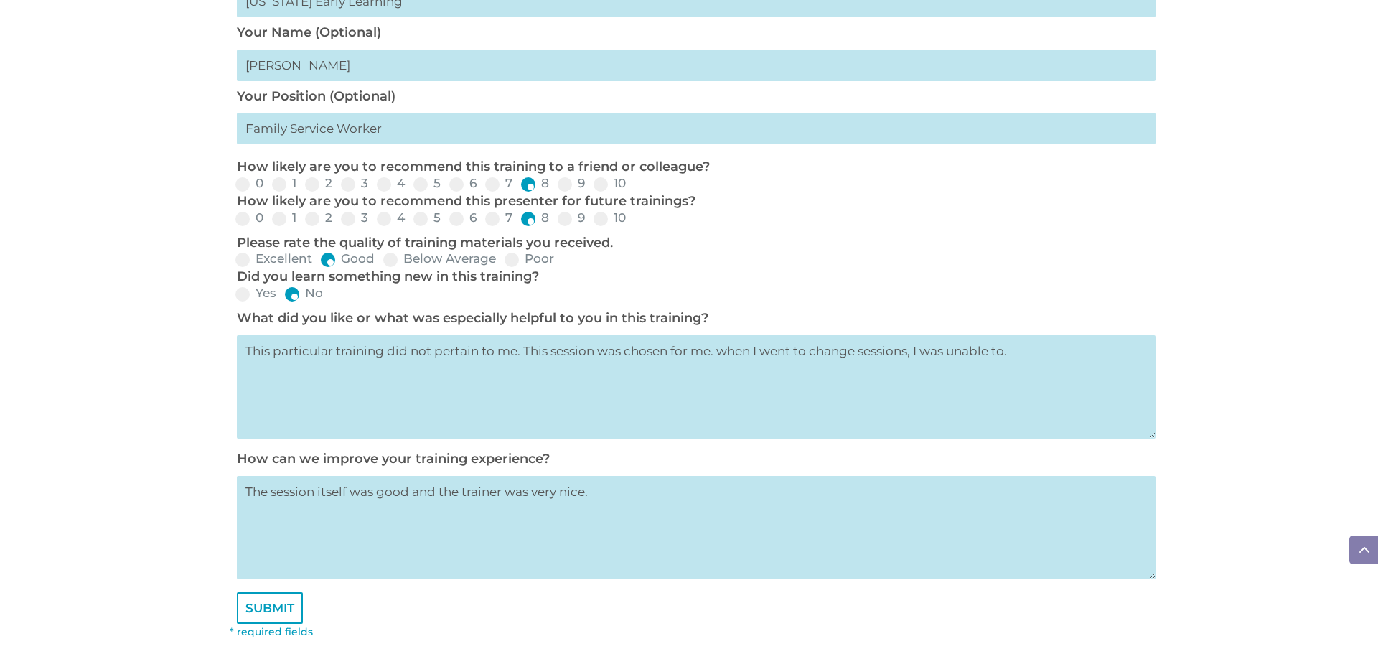
scroll to position [577, 0]
type textarea "The session itself was good and the trainer was very nice. The trainer's name i…"
click at [277, 597] on input "SUBMIT" at bounding box center [270, 606] width 66 height 32
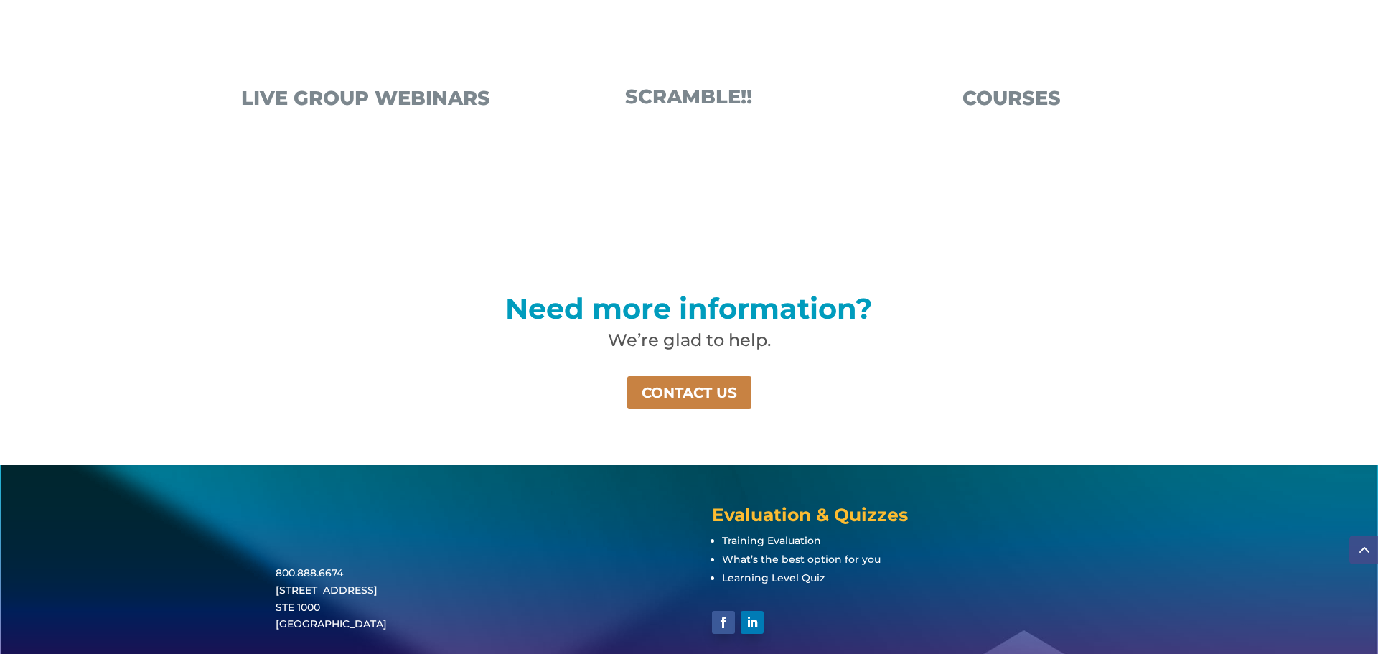
scroll to position [921, 0]
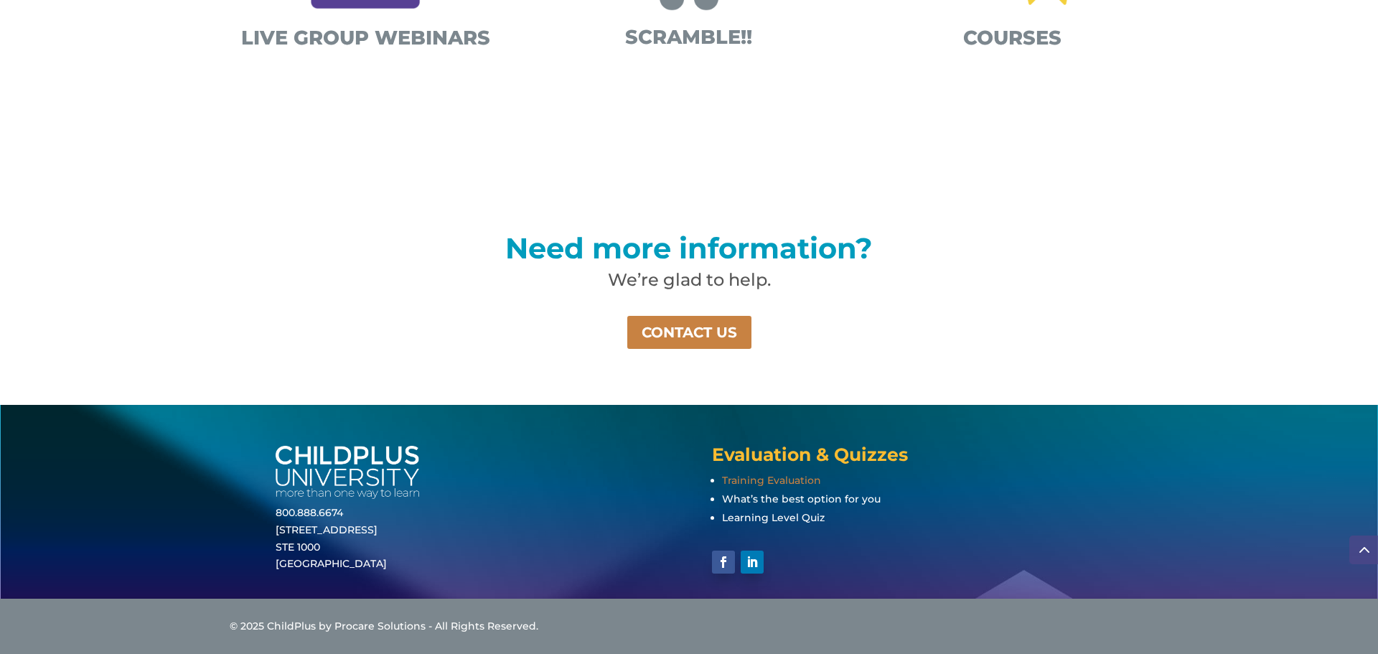
click at [777, 476] on span "Training Evaluation" at bounding box center [771, 480] width 99 height 13
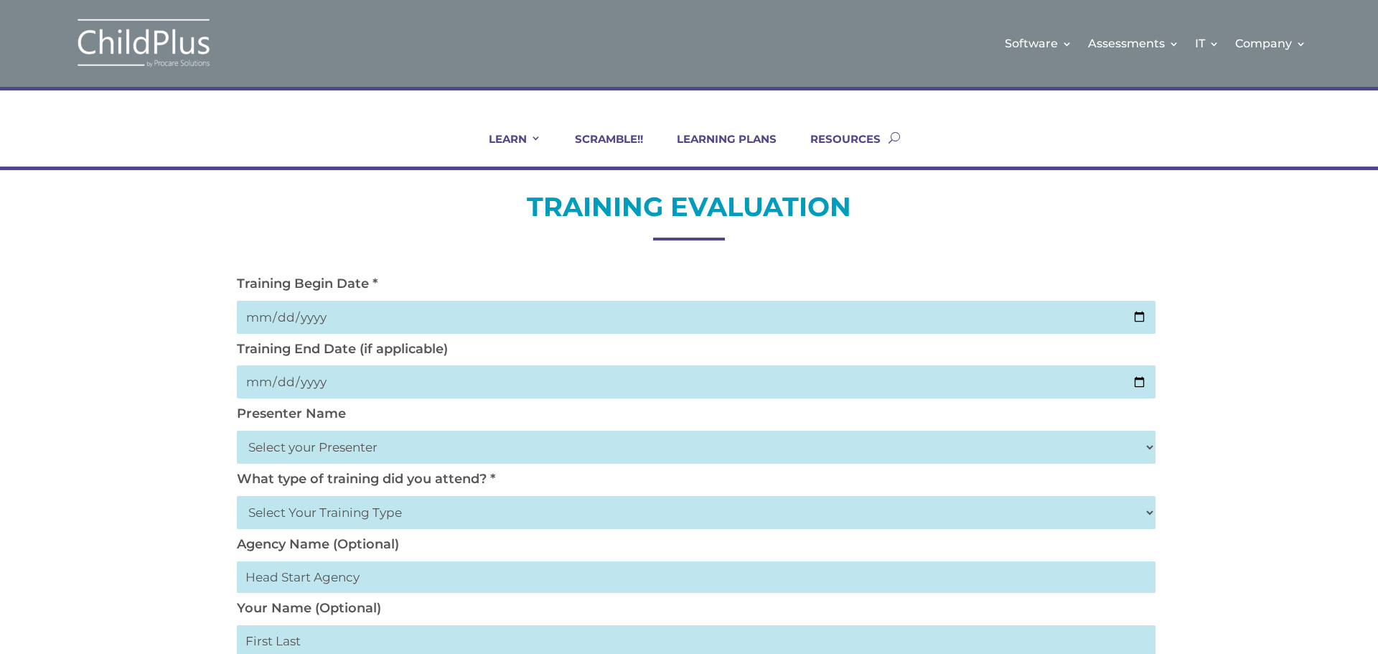
click at [1142, 314] on input "date" at bounding box center [696, 317] width 918 height 33
type input "[DATE]"
click at [1136, 382] on input "date" at bounding box center [696, 381] width 918 height 33
type input "[DATE]"
click at [375, 440] on select "Select your Presenter [PERSON_NAME] [PERSON_NAME] [PERSON_NAME] [PERSON_NAME] […" at bounding box center [696, 446] width 918 height 33
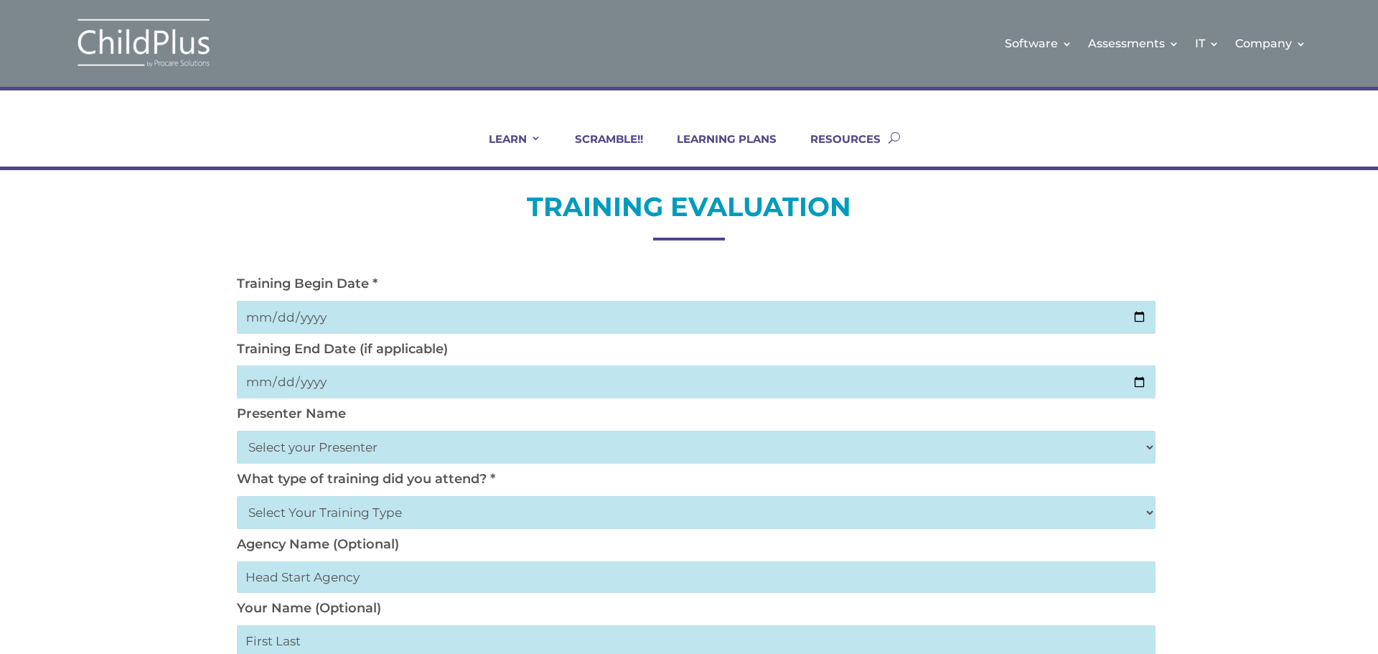
select select "[PERSON_NAME]"
click at [237, 430] on select "Select your Presenter [PERSON_NAME] [PERSON_NAME] [PERSON_NAME] [PERSON_NAME] […" at bounding box center [696, 446] width 918 height 33
click at [388, 515] on select "Select Your Training Type On-site (at your agency) Virtual Visit Live Group Web…" at bounding box center [696, 512] width 918 height 33
select select "Virtual Visit"
click at [237, 496] on select "Select Your Training Type On-site (at your agency) Virtual Visit Live Group Web…" at bounding box center [696, 512] width 918 height 33
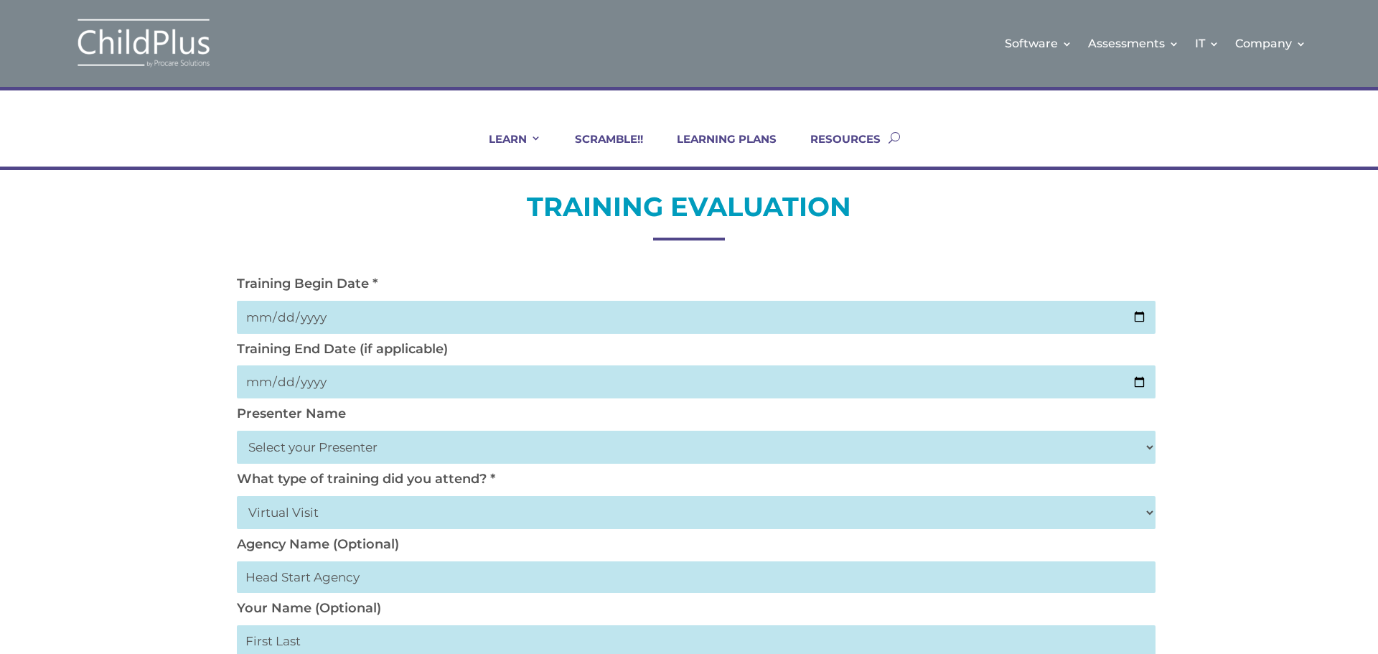
click at [302, 578] on input "text" at bounding box center [696, 577] width 918 height 32
type input "[US_STATE] Early Learning"
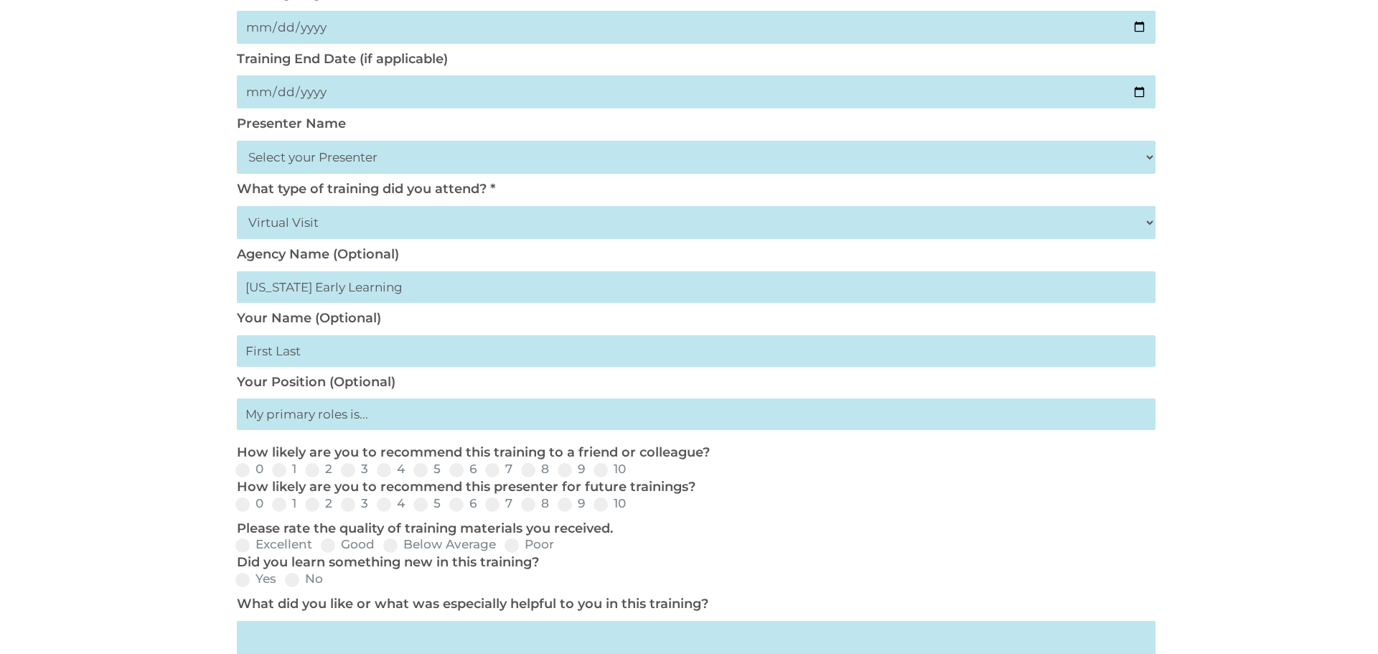
scroll to position [344, 0]
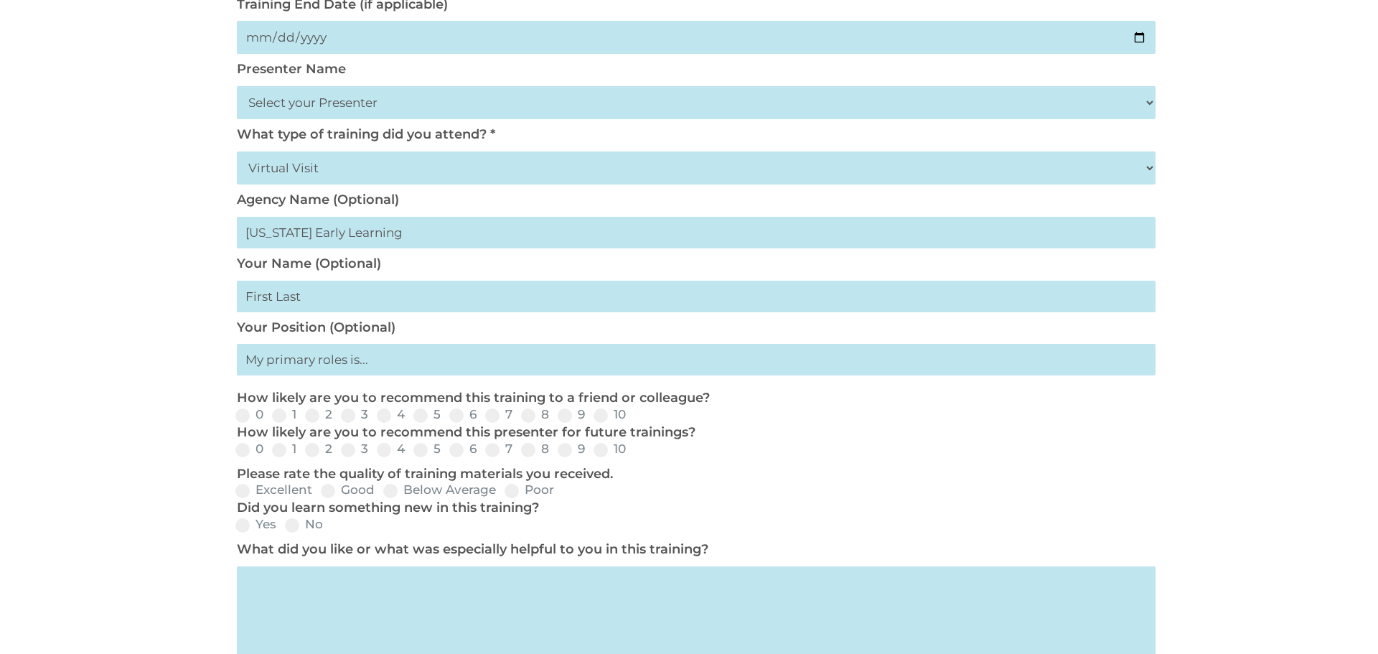
click at [288, 301] on input "text" at bounding box center [696, 297] width 918 height 32
type input "[PERSON_NAME]"
click at [331, 356] on input "text" at bounding box center [696, 360] width 918 height 32
type input "Family Service Worker"
click at [530, 413] on span at bounding box center [528, 415] width 14 height 14
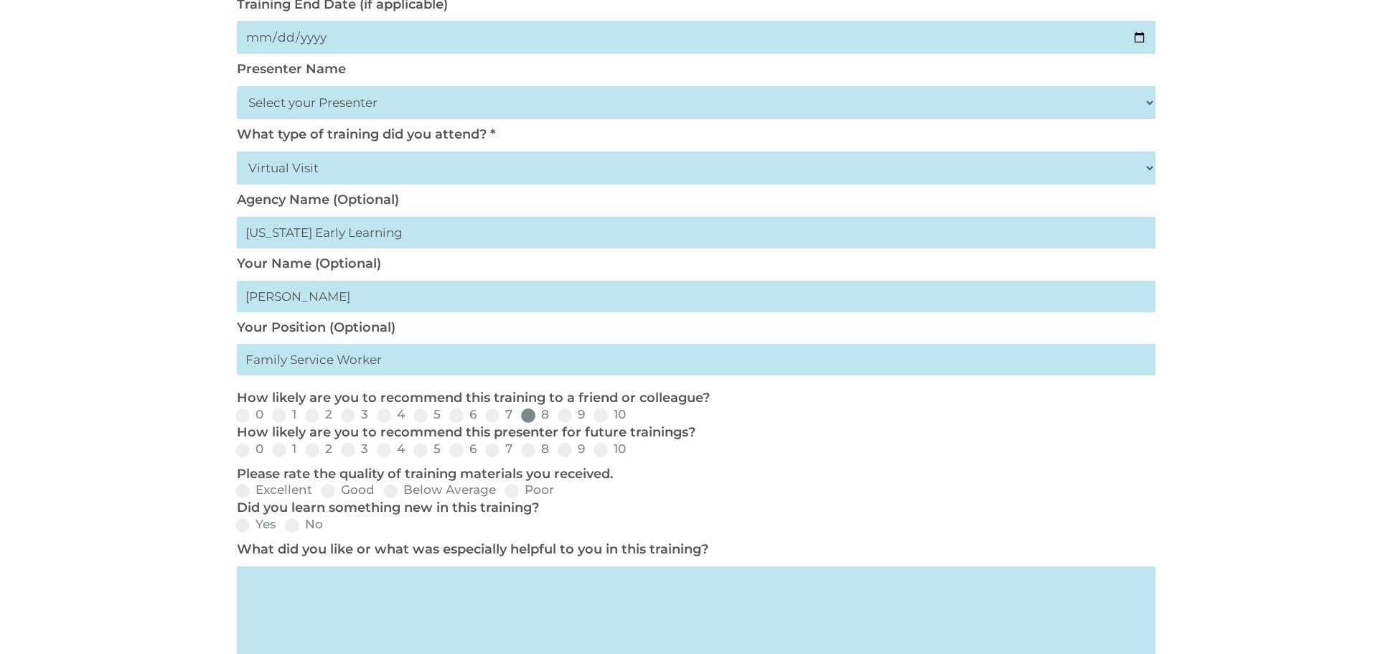
click at [556, 415] on input "8" at bounding box center [560, 419] width 9 height 9
radio input "true"
click at [529, 456] on span at bounding box center [528, 450] width 14 height 14
click at [556, 456] on input "8" at bounding box center [560, 454] width 9 height 9
radio input "true"
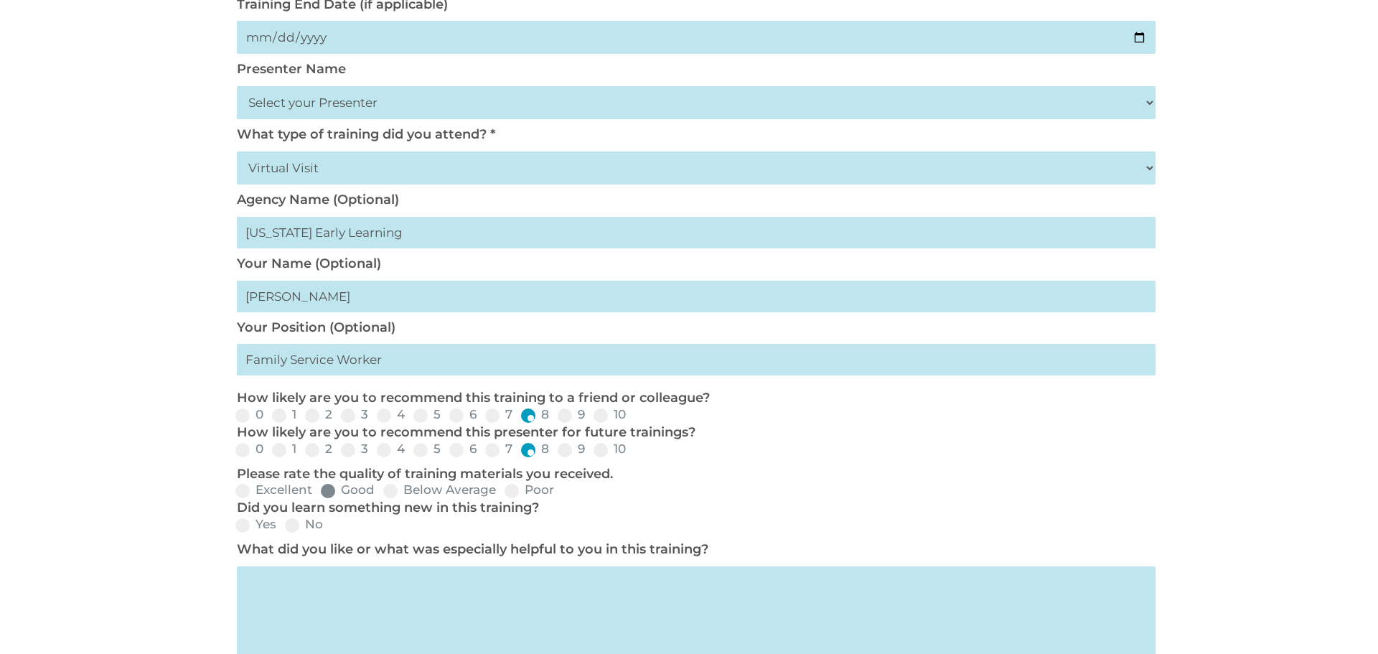
click at [329, 491] on span at bounding box center [328, 491] width 14 height 14
click at [382, 491] on input "Good" at bounding box center [386, 495] width 9 height 9
radio input "true"
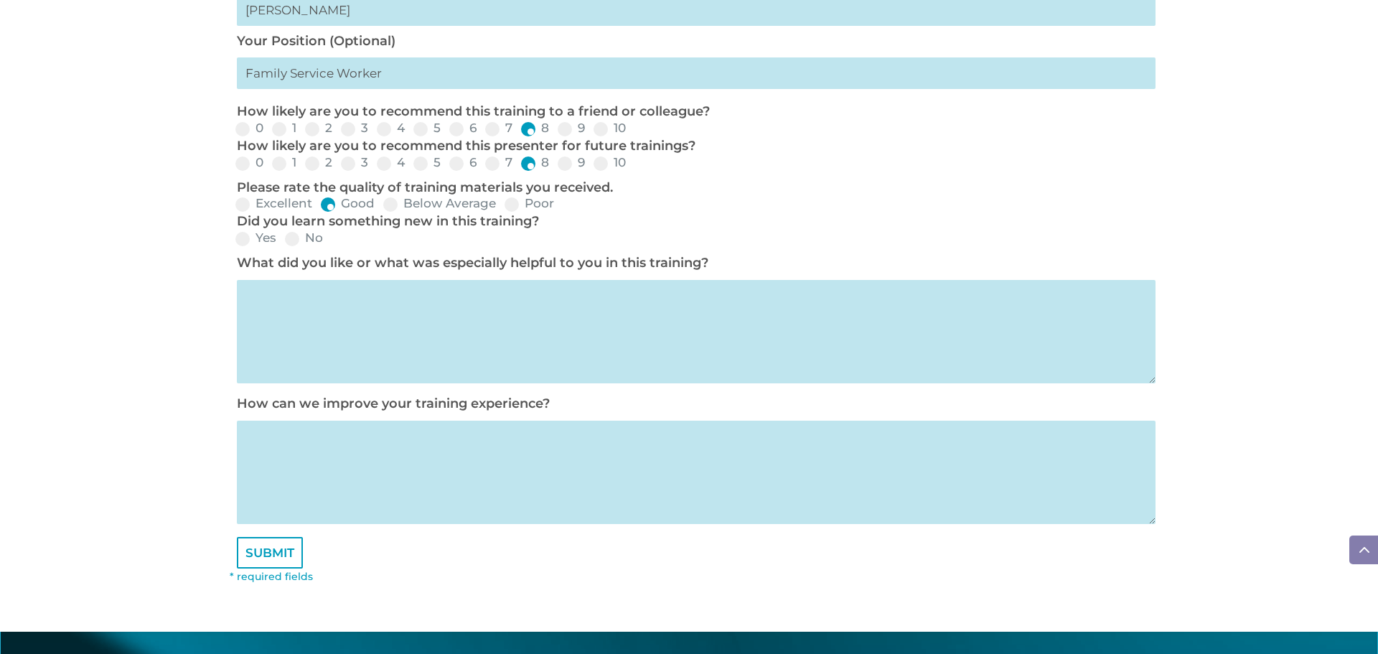
scroll to position [631, 0]
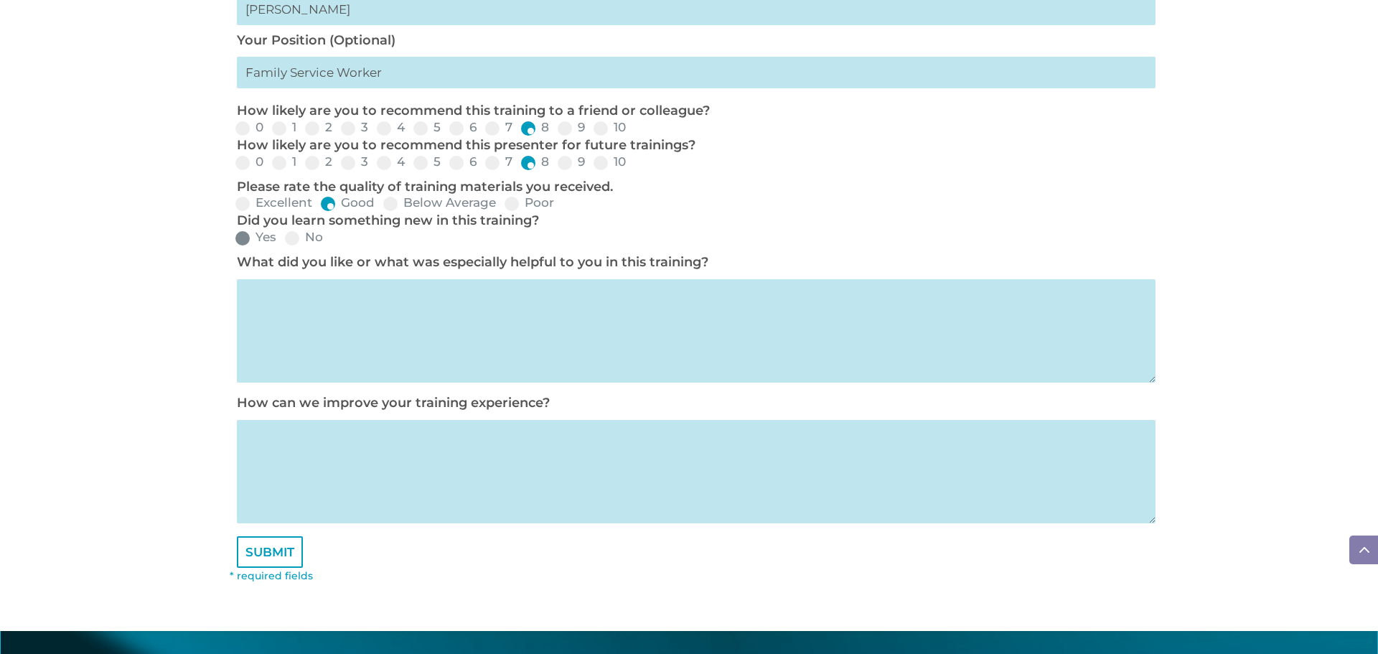
click at [237, 237] on span at bounding box center [242, 238] width 14 height 14
click at [283, 238] on input "Yes" at bounding box center [287, 242] width 9 height 9
radio input "true"
click at [301, 305] on textarea at bounding box center [696, 330] width 918 height 103
click at [800, 291] on textarea "The trainer went through several reports and used different filters for each re…" at bounding box center [696, 330] width 918 height 103
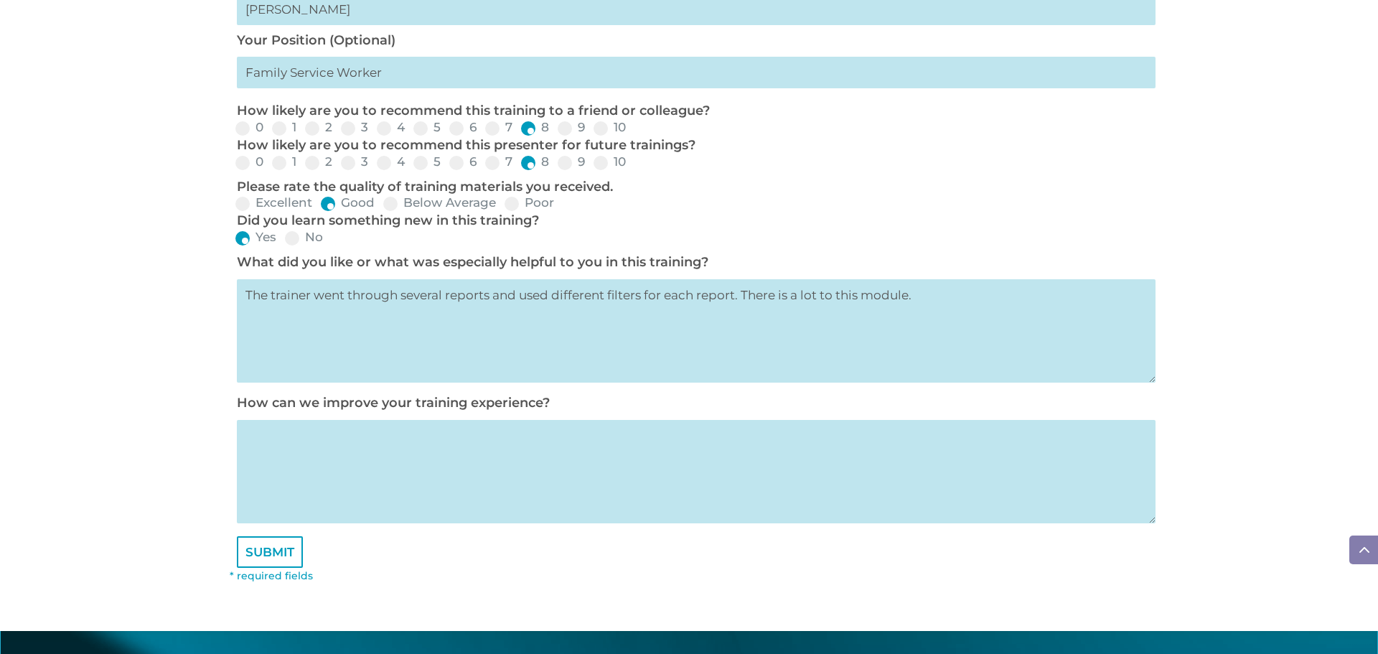
click at [975, 306] on textarea "The trainer went through several reports and used different filters for each re…" at bounding box center [696, 330] width 918 height 103
type textarea "The trainer went through several reports and used different filters for each re…"
click at [285, 436] on textarea at bounding box center [696, 471] width 918 height 103
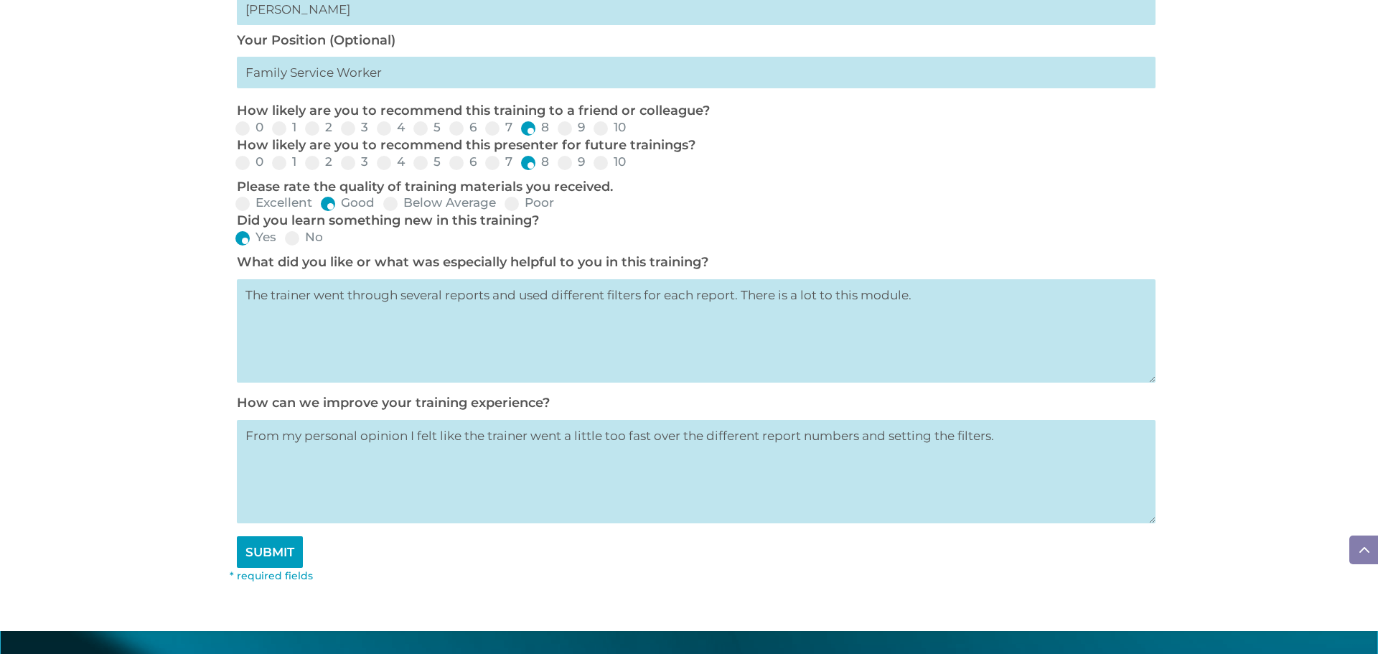
type textarea "From my personal opinion I felt like the trainer went a little too fast over th…"
click at [289, 555] on input "SUBMIT" at bounding box center [270, 552] width 66 height 32
